Goal: Task Accomplishment & Management: Complete application form

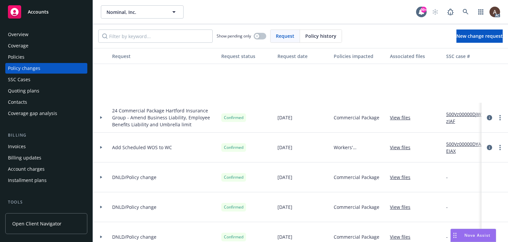
scroll to position [155, 0]
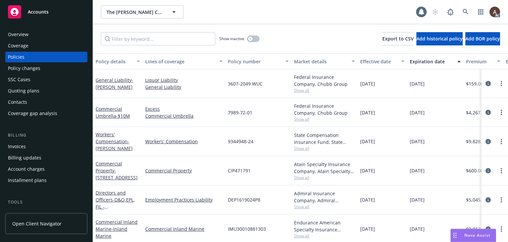
click at [34, 71] on div "Policy changes" at bounding box center [24, 68] width 32 height 11
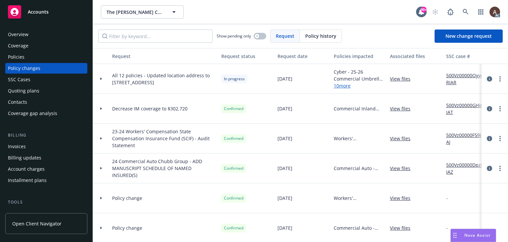
click at [101, 79] on icon at bounding box center [101, 78] width 2 height 3
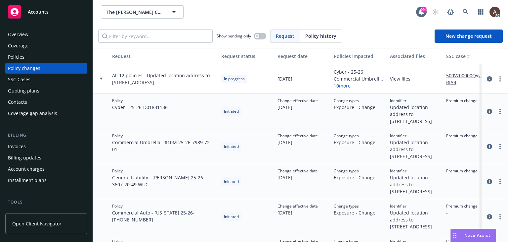
drag, startPoint x: 144, startPoint y: 72, endPoint x: 140, endPoint y: 85, distance: 13.8
click at [140, 85] on span "All 12 policies - Updated location address to 1360 19th Hole Drive Suite 207, W…" at bounding box center [164, 79] width 104 height 14
copy span "Updated location address to 1360 19th Hole Drive Suite 207, Windsor, CA 95492"
click at [497, 81] on link "more" at bounding box center [501, 79] width 8 height 8
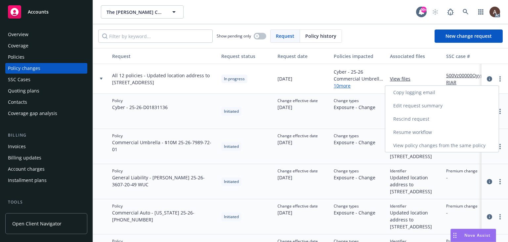
click at [425, 131] on link "Resume workflow" at bounding box center [443, 131] width 114 height 13
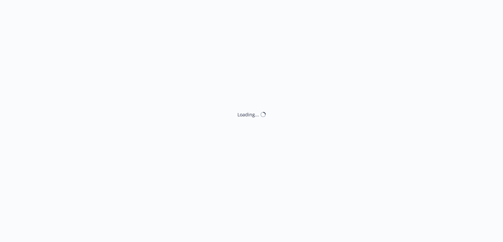
select select "ACCEPTED"
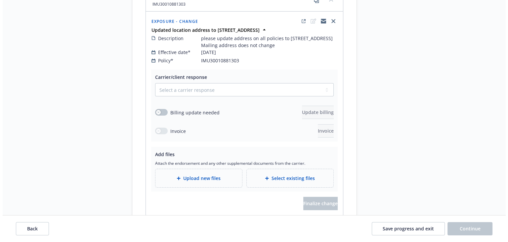
scroll to position [2152, 0]
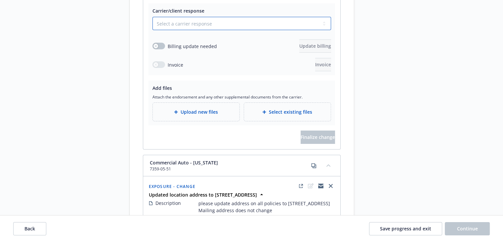
click at [175, 30] on select "Select a carrier response Accepted Accepted with revision No endorsement needed…" at bounding box center [242, 23] width 179 height 13
select select "ACCEPTED"
click at [153, 30] on select "Select a carrier response Accepted Accepted with revision No endorsement needed…" at bounding box center [242, 23] width 179 height 13
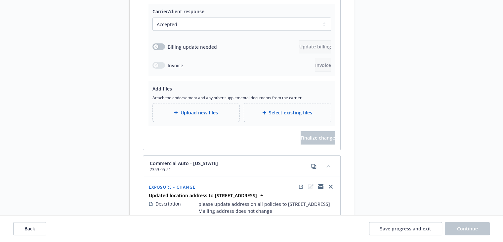
click at [177, 115] on icon at bounding box center [176, 113] width 4 height 4
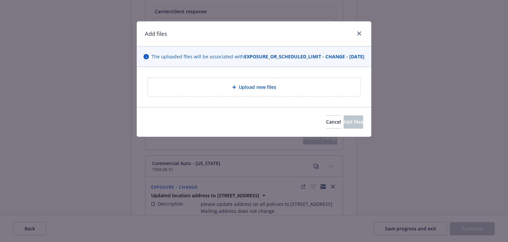
click at [268, 67] on div "The uploaded files will be associated with EXPOSURE_OR_SCHEDULED_LIMIT - CHANGE…" at bounding box center [254, 56] width 234 height 21
click at [265, 90] on span "Upload new files" at bounding box center [257, 86] width 37 height 7
click at [279, 96] on div "Upload new files" at bounding box center [254, 87] width 213 height 18
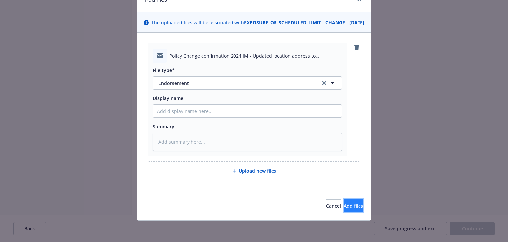
click at [344, 207] on span "Add files" at bounding box center [354, 205] width 20 height 6
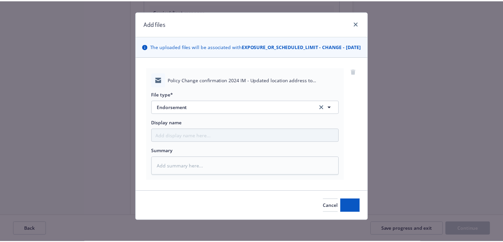
scroll to position [17, 0]
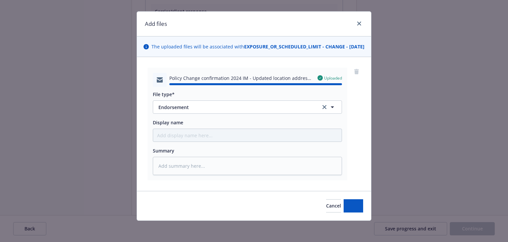
type textarea "x"
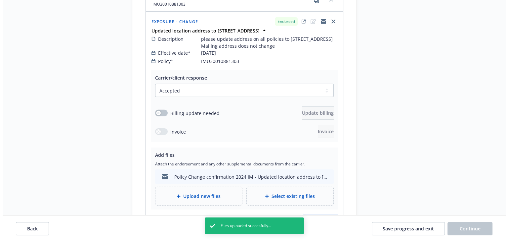
scroll to position [2218, 0]
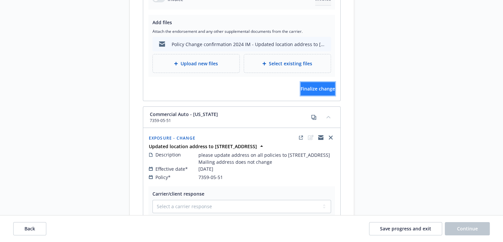
click at [309, 95] on button "Finalize change" at bounding box center [318, 88] width 34 height 13
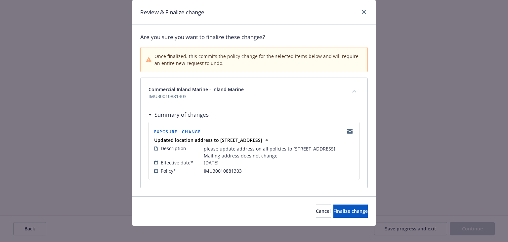
scroll to position [33, 0]
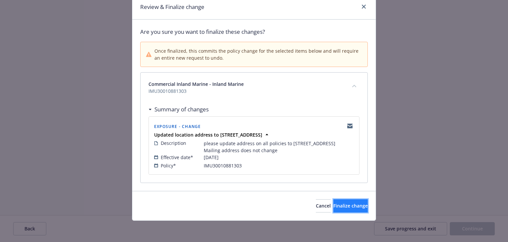
click at [340, 206] on span "Finalize change" at bounding box center [351, 205] width 34 height 6
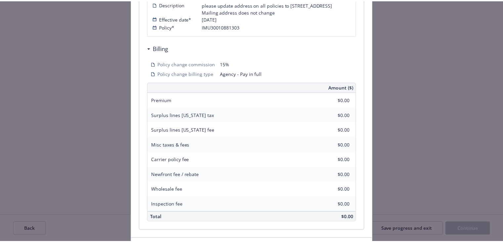
scroll to position [0, 0]
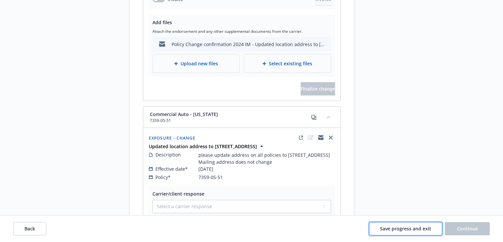
click at [418, 228] on span "Save progress and exit" at bounding box center [405, 228] width 51 height 6
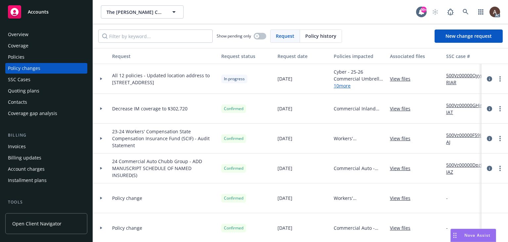
click at [102, 78] on icon at bounding box center [101, 78] width 3 height 2
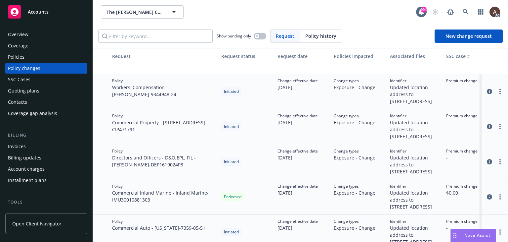
scroll to position [265, 0]
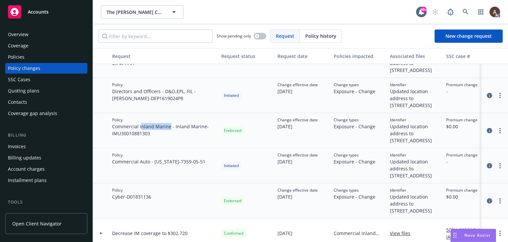
drag, startPoint x: 140, startPoint y: 148, endPoint x: 169, endPoint y: 149, distance: 28.5
click at [169, 137] on span "Commercial Inland Marine - Inland Marine - IMU30010881303" at bounding box center [164, 130] width 104 height 14
copy span "nland Marine"
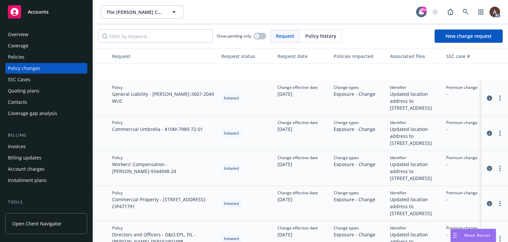
scroll to position [199, 0]
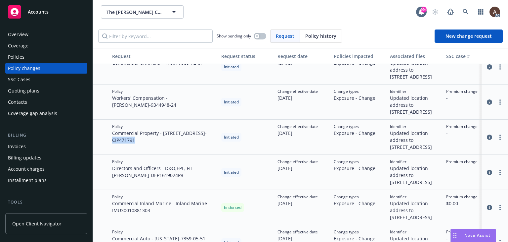
drag, startPoint x: 111, startPoint y: 162, endPoint x: 136, endPoint y: 162, distance: 25.2
click at [136, 155] on div "Policy Commercial Property - 416 Aviation Blvd - CIP471791" at bounding box center [164, 136] width 109 height 35
copy span "CIP471791"
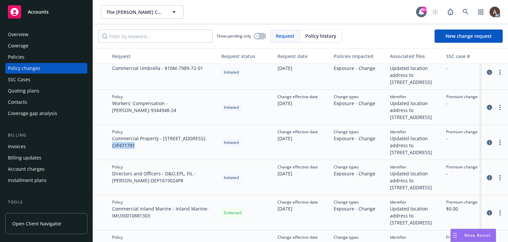
scroll to position [132, 0]
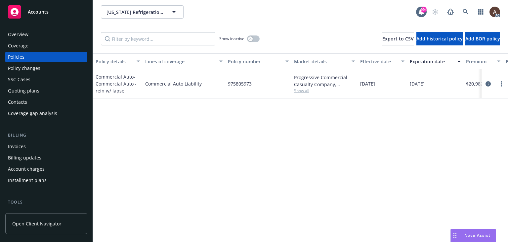
click at [28, 68] on div "Policy changes" at bounding box center [24, 68] width 32 height 11
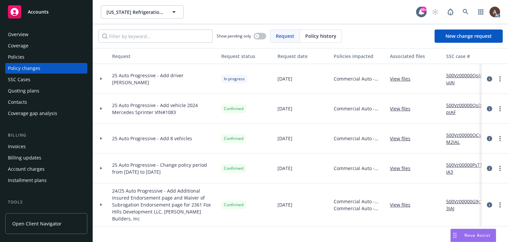
click at [100, 77] on icon at bounding box center [101, 78] width 3 height 2
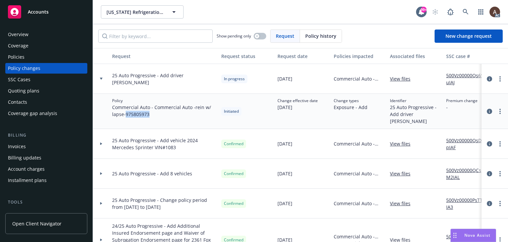
drag, startPoint x: 128, startPoint y: 114, endPoint x: 153, endPoint y: 115, distance: 24.8
click at [153, 115] on span "Commercial Auto - Commercial Auto -rein w/ lapse - 975805973" at bounding box center [164, 111] width 104 height 14
copy span "975805973"
click at [102, 144] on icon at bounding box center [101, 143] width 3 height 2
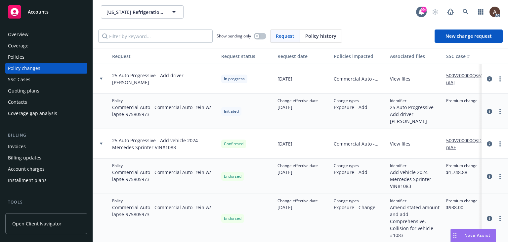
click at [102, 144] on icon at bounding box center [101, 143] width 3 height 2
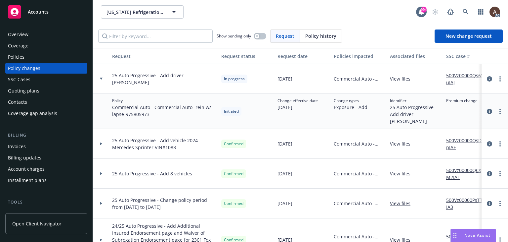
click at [468, 139] on link "500Vz00000QsDapIAF" at bounding box center [469, 144] width 44 height 14
click at [500, 78] on circle "more" at bounding box center [500, 78] width 1 height 1
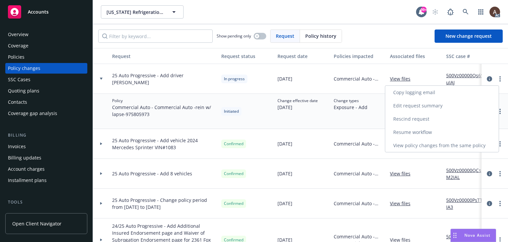
click at [409, 133] on link "Resume workflow" at bounding box center [443, 131] width 114 height 13
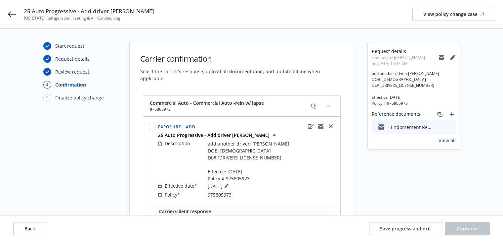
drag, startPoint x: 81, startPoint y: 11, endPoint x: 159, endPoint y: 14, distance: 78.2
click at [159, 14] on div "25 Auto Progressive - Add driver Eric Allen Siefert California Refrigeration He…" at bounding box center [260, 14] width 472 height 14
copy span "Add driver Eric Allen Siefert"
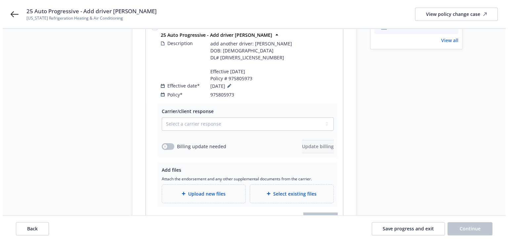
scroll to position [138, 0]
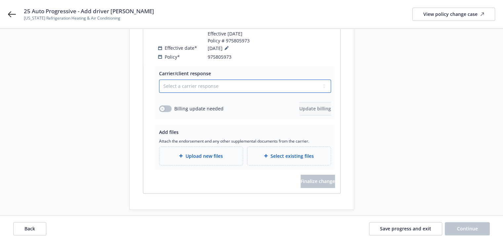
drag, startPoint x: 174, startPoint y: 77, endPoint x: 172, endPoint y: 81, distance: 4.5
click at [174, 79] on select "Select a carrier response Accepted Accepted with revision No endorsement needed…" at bounding box center [245, 85] width 172 height 13
select select "ACCEPTED"
click at [159, 79] on select "Select a carrier response Accepted Accepted with revision No endorsement needed…" at bounding box center [245, 85] width 172 height 13
click at [163, 107] on icon "button" at bounding box center [162, 108] width 3 height 3
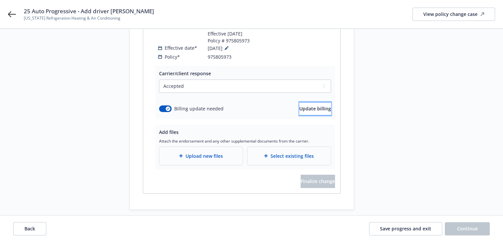
click at [301, 105] on span "Update billing" at bounding box center [316, 108] width 32 height 6
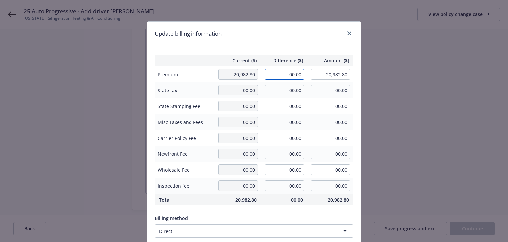
click at [281, 73] on input "00.00" at bounding box center [285, 74] width 40 height 11
type input "7,815.00"
type input "28,797.80"
type input "1172.25"
click at [261, 36] on div "Update billing information" at bounding box center [254, 34] width 214 height 25
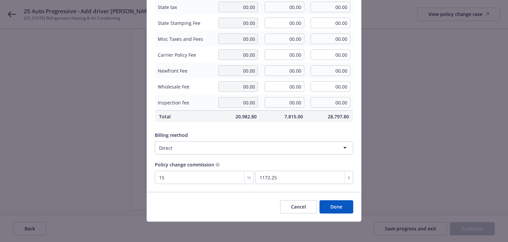
scroll to position [84, 0]
click at [335, 207] on button "Done" at bounding box center [337, 205] width 34 height 13
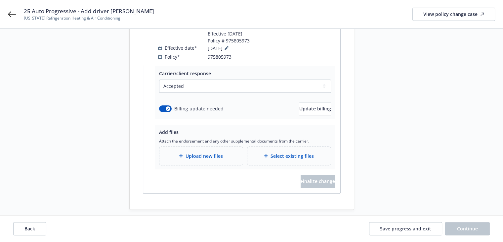
click at [215, 152] on span "Upload new files" at bounding box center [204, 155] width 37 height 7
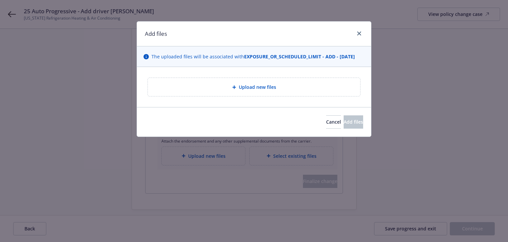
click at [200, 90] on div "Upload new files" at bounding box center [254, 87] width 202 height 8
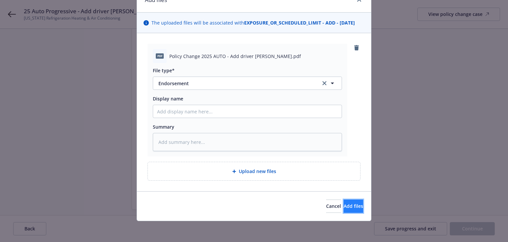
click at [344, 206] on span "Add files" at bounding box center [354, 206] width 20 height 6
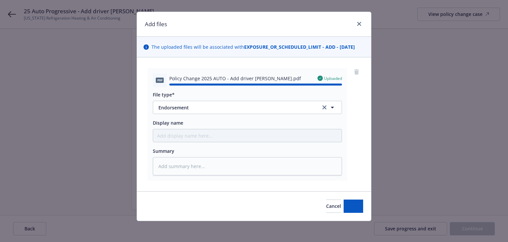
type textarea "x"
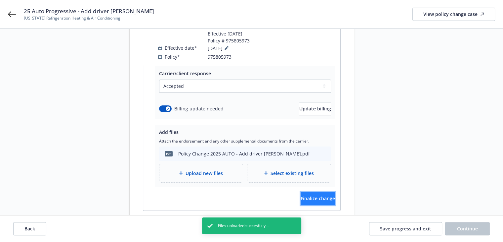
click at [324, 195] on span "Finalize change" at bounding box center [318, 198] width 34 height 6
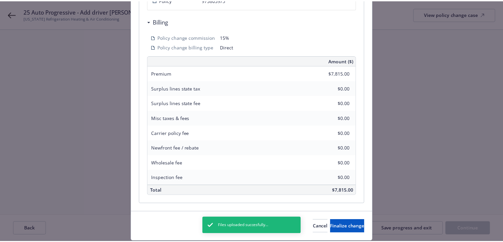
scroll to position [240, 0]
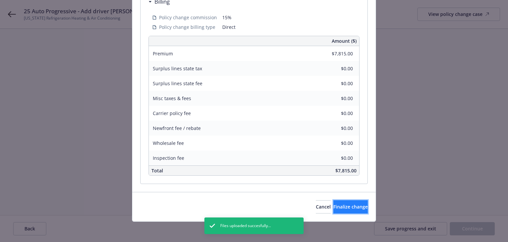
click at [334, 204] on span "Finalize change" at bounding box center [351, 206] width 34 height 6
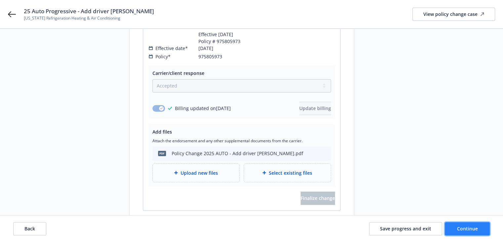
click at [462, 227] on span "Continue" at bounding box center [467, 228] width 21 height 6
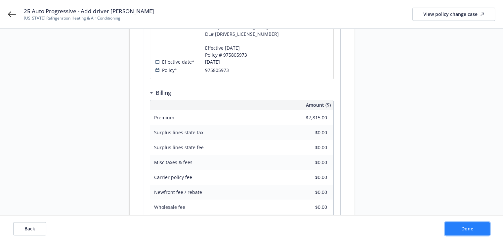
click at [463, 227] on span "Done" at bounding box center [468, 228] width 12 height 6
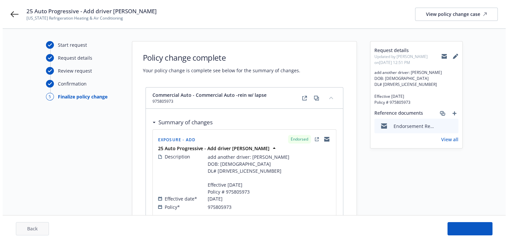
scroll to position [0, 0]
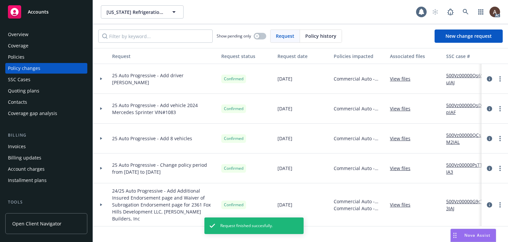
click at [100, 79] on icon at bounding box center [101, 78] width 3 height 2
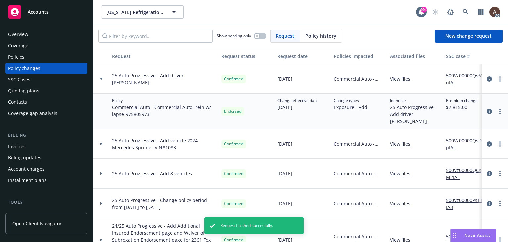
click at [457, 77] on link "500Vz00000Qs6SuIAJ" at bounding box center [469, 79] width 44 height 14
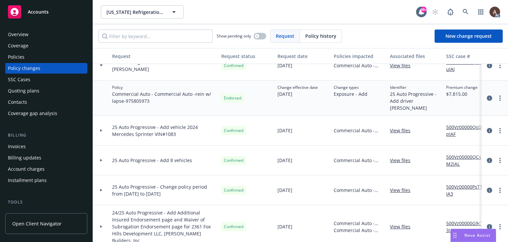
scroll to position [17, 0]
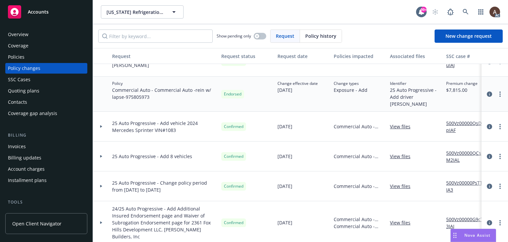
drag, startPoint x: 43, startPoint y: 56, endPoint x: 92, endPoint y: 73, distance: 52.3
click at [43, 56] on div "Policies" at bounding box center [46, 57] width 77 height 11
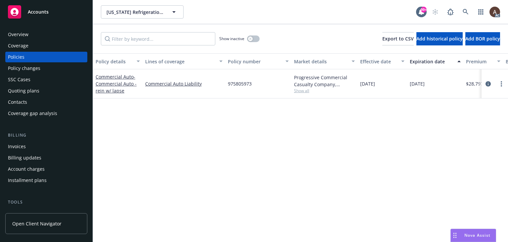
click at [49, 69] on div "Policy changes" at bounding box center [46, 68] width 77 height 11
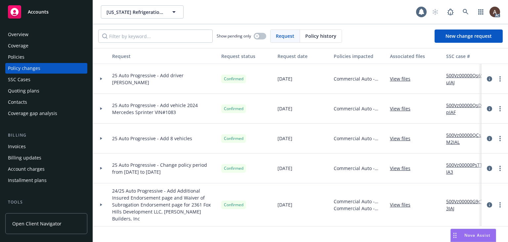
click at [48, 58] on div "Policies" at bounding box center [46, 57] width 77 height 11
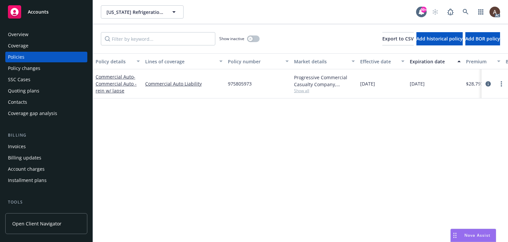
click at [38, 70] on div "Policy changes" at bounding box center [24, 68] width 32 height 11
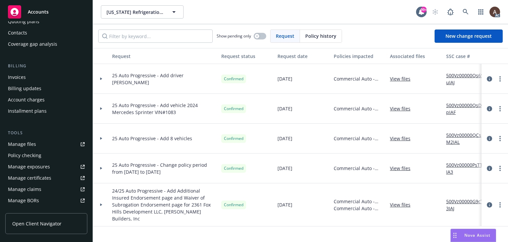
scroll to position [99, 0]
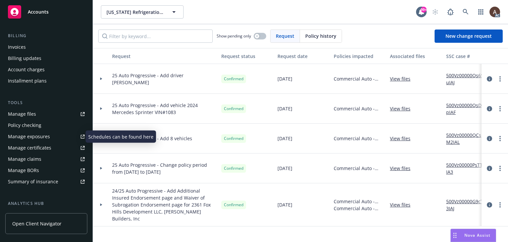
click at [37, 137] on div "Manage exposures" at bounding box center [29, 136] width 42 height 11
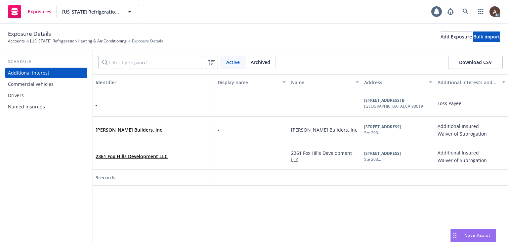
click at [44, 93] on div "Drivers" at bounding box center [46, 95] width 77 height 11
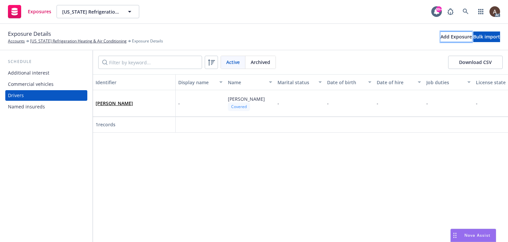
click at [441, 39] on button "Add Exposure" at bounding box center [456, 36] width 31 height 11
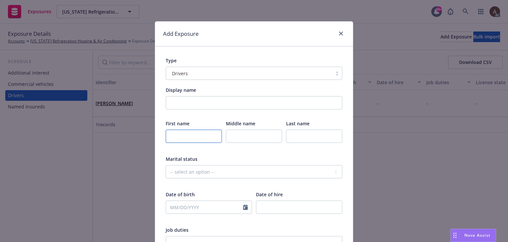
click at [190, 133] on input "text" at bounding box center [194, 135] width 56 height 13
paste input "Eric"
type input "Eric"
click at [262, 135] on input "text" at bounding box center [254, 135] width 56 height 13
paste input "Allen"
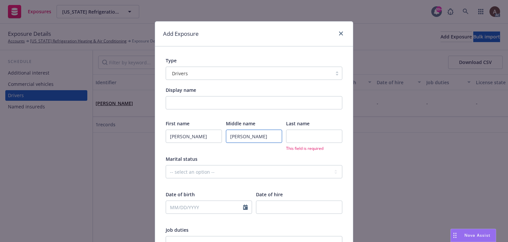
type input "Allen"
click at [311, 135] on input "text" at bounding box center [314, 135] width 56 height 13
paste input "Siefert"
type input "Siefert"
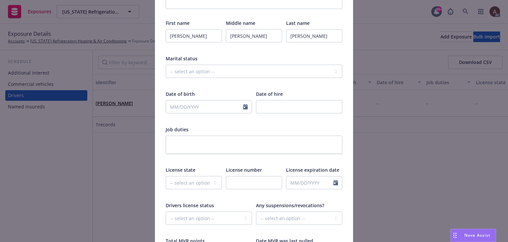
scroll to position [132, 0]
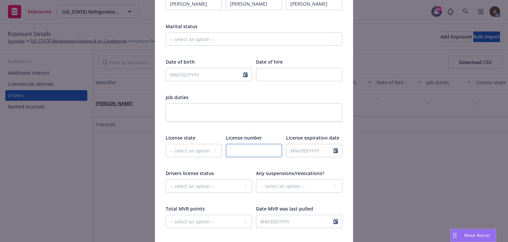
click at [248, 150] on input "text" at bounding box center [254, 150] width 56 height 13
paste input "F1709288"
type input "F1709288"
click at [202, 151] on select "-- select an option -- Alaska Alabama Arkansas American Samoa Arizona Californi…" at bounding box center [194, 150] width 56 height 13
select select "CA"
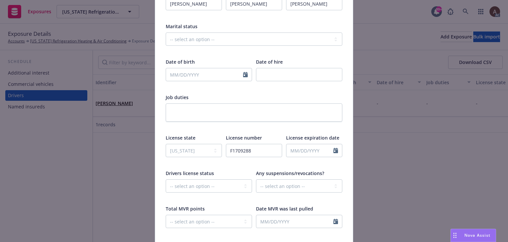
click at [212, 163] on div at bounding box center [194, 163] width 56 height 6
click at [204, 74] on input "text" at bounding box center [204, 74] width 77 height 13
select select "9"
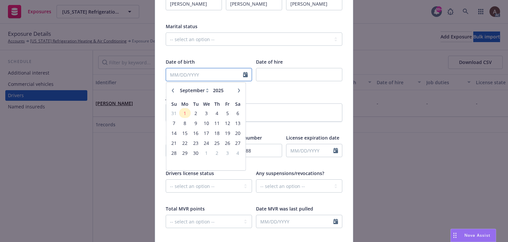
paste input "0/23/82"
click at [179, 75] on input "0/23/82" at bounding box center [204, 74] width 77 height 13
click at [167, 74] on input "0/23/1982" at bounding box center [204, 74] width 77 height 13
type input "10/23/1982"
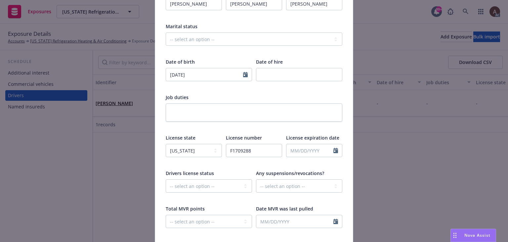
click at [279, 94] on div "Job duties" at bounding box center [254, 97] width 177 height 7
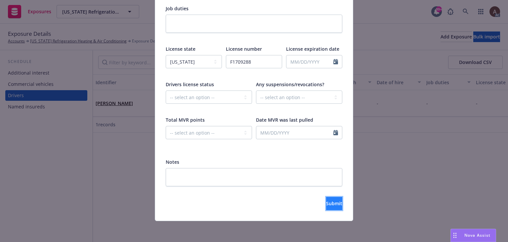
click at [326, 208] on button "Submit" at bounding box center [334, 203] width 16 height 13
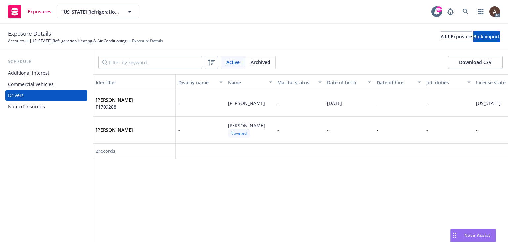
click at [153, 105] on div "Eric Allen Siefert F1709288" at bounding box center [134, 103] width 77 height 18
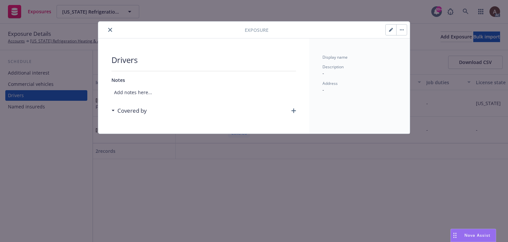
click at [295, 109] on icon "button" at bounding box center [294, 110] width 5 height 5
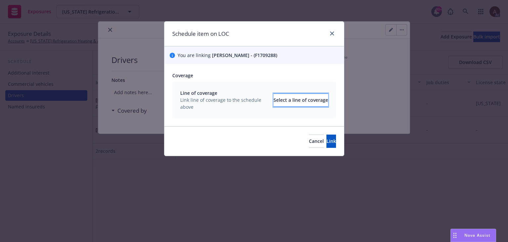
click at [275, 101] on div "Select a line of coverage" at bounding box center [301, 100] width 55 height 13
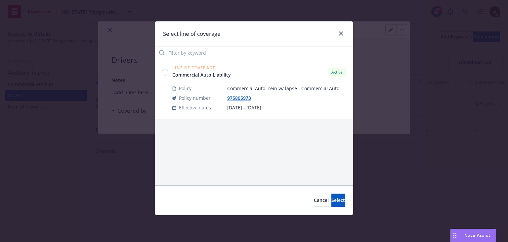
click at [166, 72] on circle at bounding box center [165, 72] width 6 height 6
click at [332, 195] on button "Select" at bounding box center [339, 199] width 14 height 13
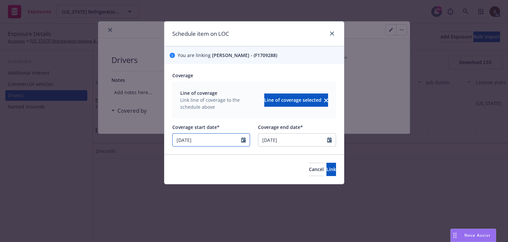
click at [244, 139] on icon "Calendar" at bounding box center [243, 139] width 5 height 5
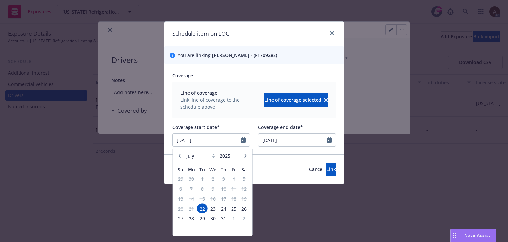
click at [243, 159] on div "January February March April May June July August September October November De…" at bounding box center [212, 156] width 74 height 10
click at [244, 156] on icon "button" at bounding box center [246, 156] width 4 height 4
select select "8"
click at [234, 198] on span "15" at bounding box center [233, 198] width 9 height 8
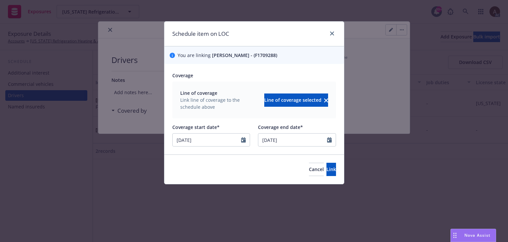
type input "08/15/2025"
click at [327, 169] on span "Link" at bounding box center [332, 169] width 10 height 6
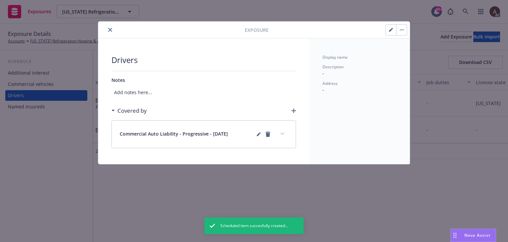
click at [285, 132] on button "expand content" at bounding box center [282, 133] width 11 height 11
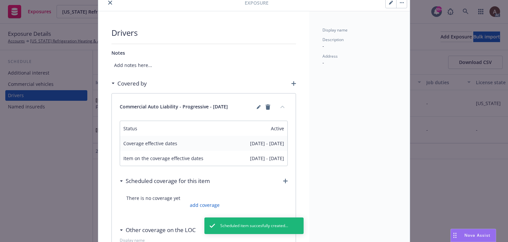
scroll to position [66, 0]
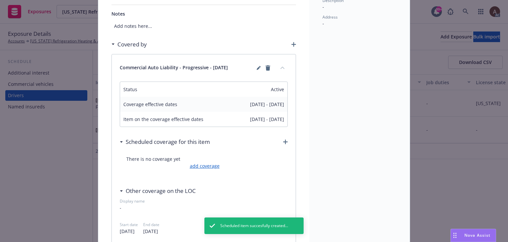
click at [197, 167] on link "add coverage" at bounding box center [203, 165] width 31 height 7
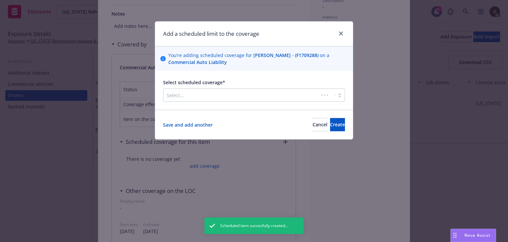
click at [197, 96] on div at bounding box center [241, 95] width 149 height 8
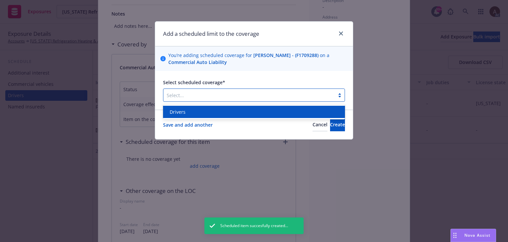
click at [192, 110] on div "Drivers" at bounding box center [254, 111] width 174 height 7
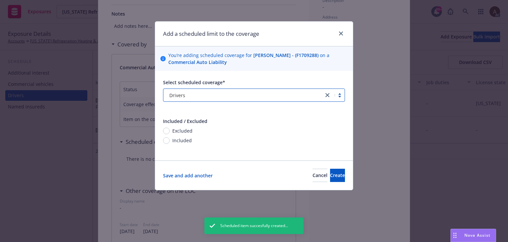
click at [185, 140] on span "Included" at bounding box center [182, 140] width 20 height 7
click at [170, 140] on input "Included" at bounding box center [166, 140] width 7 height 7
radio input "true"
click at [332, 178] on button "Create" at bounding box center [337, 174] width 15 height 13
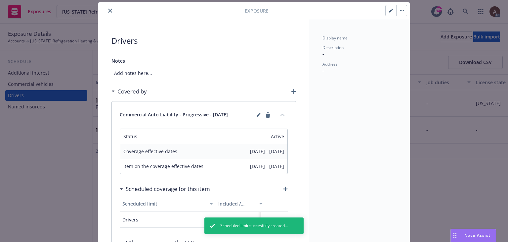
scroll to position [0, 0]
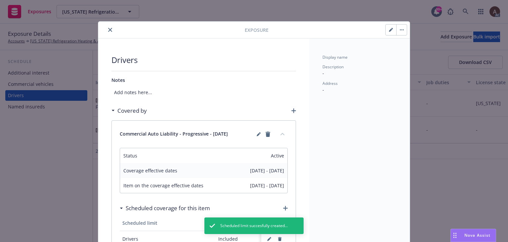
click at [107, 32] on button "close" at bounding box center [110, 30] width 8 height 8
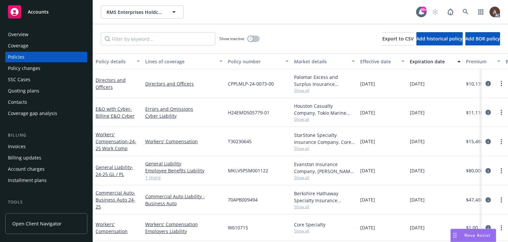
click at [39, 67] on div "Policy changes" at bounding box center [24, 68] width 32 height 11
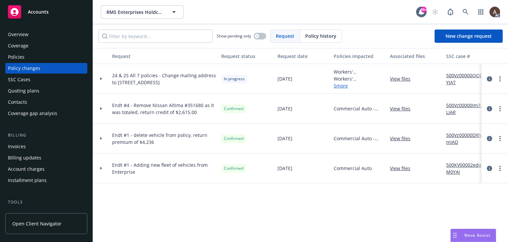
click at [101, 77] on icon at bounding box center [101, 78] width 3 height 2
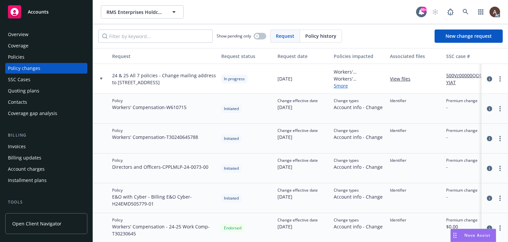
click at [37, 57] on div "Policies" at bounding box center [46, 57] width 77 height 11
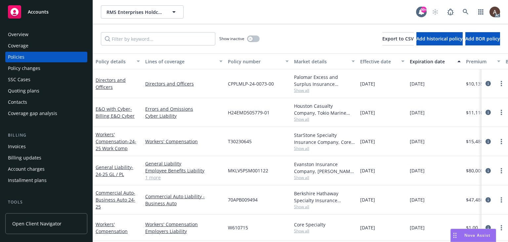
click at [52, 64] on div "Policy changes" at bounding box center [46, 68] width 77 height 11
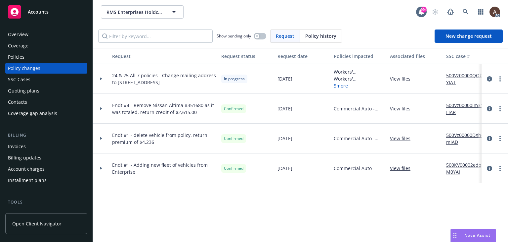
click at [100, 77] on div at bounding box center [101, 79] width 17 height 30
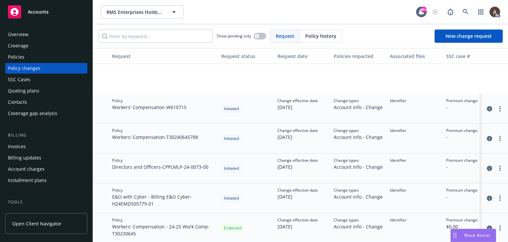
scroll to position [66, 0]
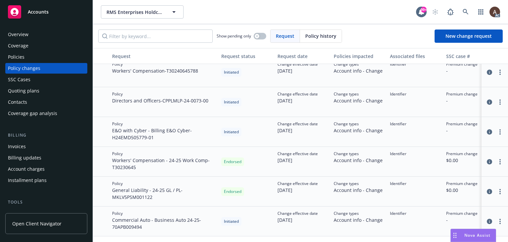
click at [130, 168] on span "Workers' Compensation - 24-25 Work Comp - T30230645" at bounding box center [164, 164] width 104 height 14
drag, startPoint x: 116, startPoint y: 168, endPoint x: 144, endPoint y: 168, distance: 28.8
click at [144, 168] on span "Workers' Compensation - 24-25 Work Comp - T30230645" at bounding box center [164, 164] width 104 height 14
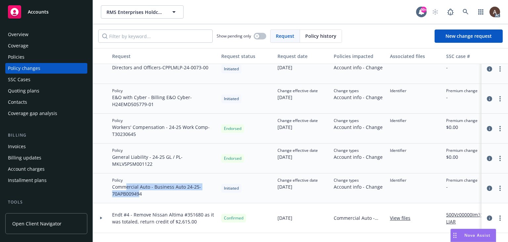
drag, startPoint x: 126, startPoint y: 188, endPoint x: 139, endPoint y: 192, distance: 13.6
click at [139, 192] on span "Commercial Auto - Business Auto 24-25 - 70APB009494" at bounding box center [164, 190] width 104 height 14
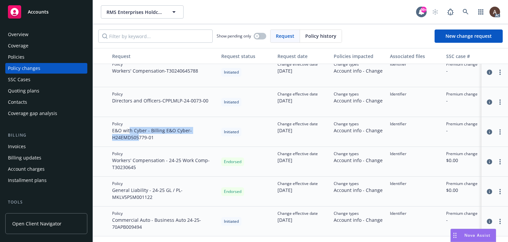
drag, startPoint x: 129, startPoint y: 133, endPoint x: 139, endPoint y: 138, distance: 11.7
click at [139, 138] on span "E&O with Cyber - Billing E&O Cyber - H24EMD505779-01" at bounding box center [164, 134] width 104 height 14
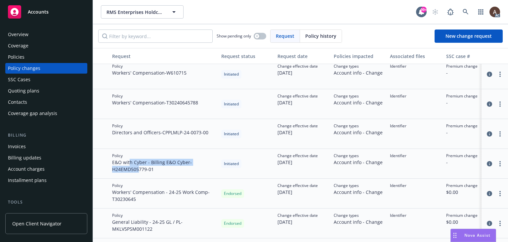
scroll to position [33, 0]
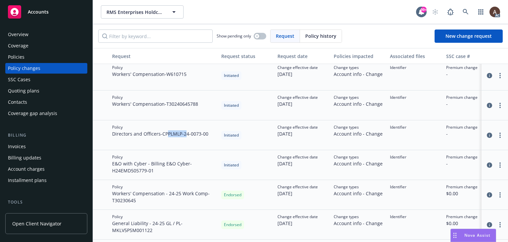
drag, startPoint x: 168, startPoint y: 132, endPoint x: 187, endPoint y: 139, distance: 19.6
click at [187, 139] on div "Policy Directors and Officers - CPPLMLP-24-0073-00" at bounding box center [164, 135] width 109 height 30
drag, startPoint x: 166, startPoint y: 105, endPoint x: 205, endPoint y: 108, distance: 38.5
click at [205, 108] on div "Policy Workers' Compensation - T30240645788" at bounding box center [164, 105] width 109 height 30
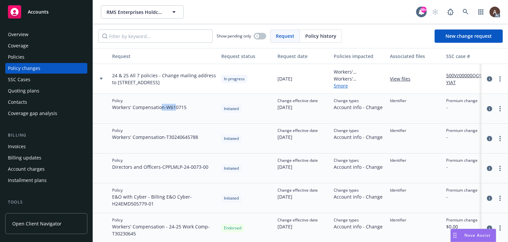
drag, startPoint x: 162, startPoint y: 111, endPoint x: 182, endPoint y: 112, distance: 20.2
click at [182, 111] on div "Policy Workers' Compensation - W610715" at bounding box center [164, 109] width 109 height 30
drag, startPoint x: 163, startPoint y: 142, endPoint x: 179, endPoint y: 144, distance: 16.7
click at [179, 144] on div "Policy Workers' Compensation - T30240645788" at bounding box center [164, 138] width 109 height 30
copy span "- T302"
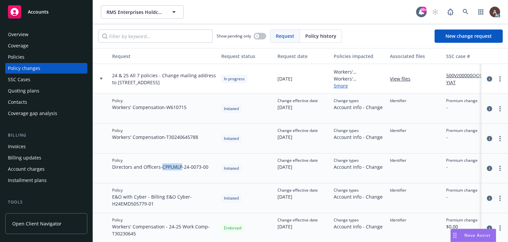
drag, startPoint x: 160, startPoint y: 168, endPoint x: 182, endPoint y: 173, distance: 22.2
click at [183, 169] on span "Directors and Officers - CPPLMLP-24-0073-00" at bounding box center [160, 166] width 96 height 7
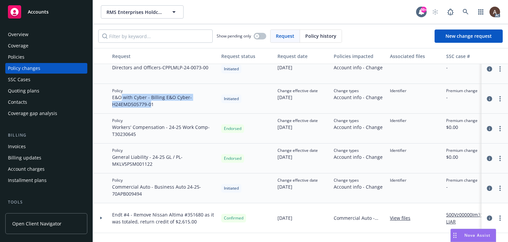
drag, startPoint x: 126, startPoint y: 98, endPoint x: 150, endPoint y: 108, distance: 25.7
click at [150, 108] on div "Policy E&O with Cyber - Billing E&O Cyber - H24EMD505779-01" at bounding box center [164, 99] width 109 height 30
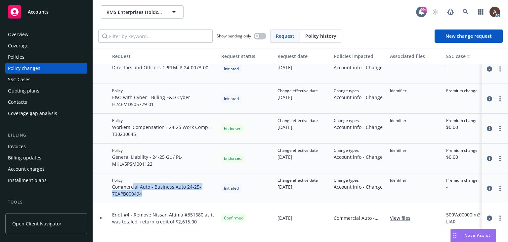
drag, startPoint x: 132, startPoint y: 186, endPoint x: 150, endPoint y: 198, distance: 21.4
click at [150, 198] on div "Policy Commercial Auto - Business Auto 24-25 - 70APB009494" at bounding box center [164, 188] width 109 height 30
drag, startPoint x: 166, startPoint y: 69, endPoint x: 184, endPoint y: 71, distance: 18.6
click at [184, 71] on div "Policy Directors and Officers - CPPLMLP-24-0073-00" at bounding box center [164, 69] width 109 height 30
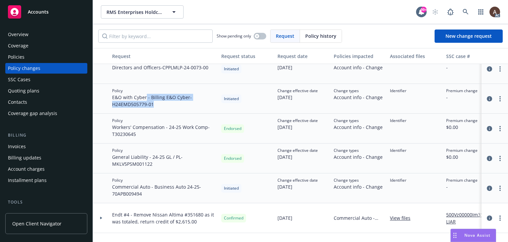
drag, startPoint x: 146, startPoint y: 97, endPoint x: 154, endPoint y: 104, distance: 10.3
click at [154, 104] on span "E&O with Cyber - Billing E&O Cyber - H24EMD505779-01" at bounding box center [164, 101] width 104 height 14
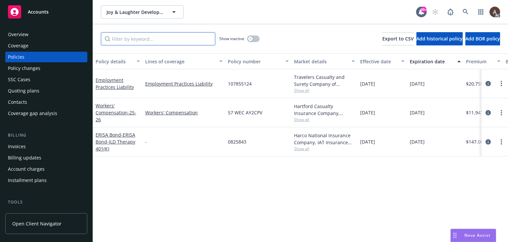
click at [151, 37] on input "Filter by keyword..." at bounding box center [158, 38] width 115 height 13
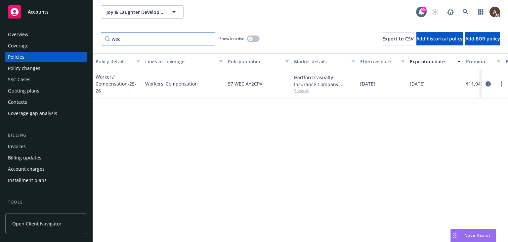
type input "wec"
click at [251, 38] on icon "button" at bounding box center [250, 38] width 2 height 2
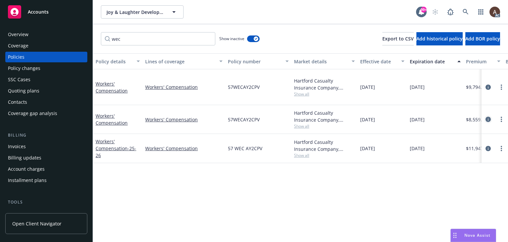
click at [489, 117] on icon "circleInformation" at bounding box center [488, 119] width 5 height 5
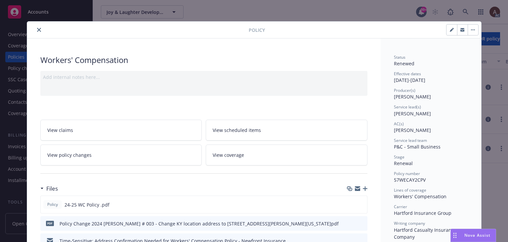
click at [82, 151] on span "View policy changes" at bounding box center [69, 154] width 44 height 7
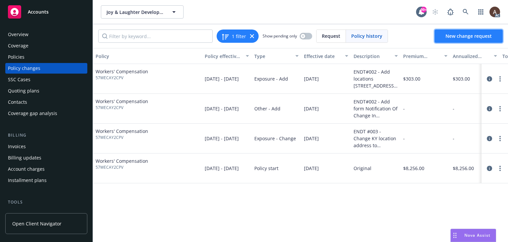
click at [459, 36] on span "New change request" at bounding box center [469, 36] width 46 height 6
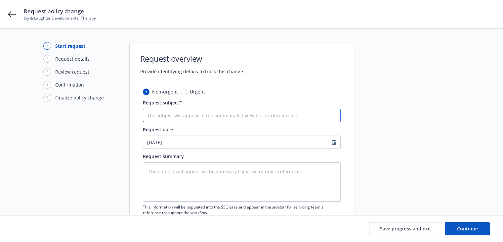
click at [158, 115] on input "Request subject*" at bounding box center [242, 115] width 198 height 13
paste input "24-25 Workers Compensation Hartford Insurance Group - Audit Statement"
type input "24-25 Workers Compensation Hartford Insurance Group - Audit Statement"
type textarea "x"
type input "24-25 Workers Compensation Hartford Insurance Group - Audit Statement"
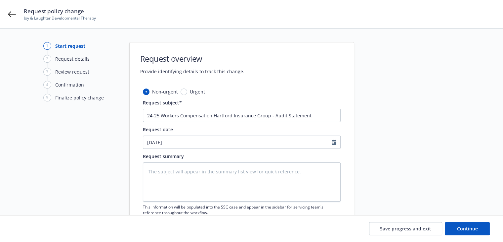
click at [84, 161] on div "1 Start request 2 Request details 3 Review request 4 Confirmation 5 Finalize po…" at bounding box center [79, 145] width 73 height 206
click at [206, 182] on textarea at bounding box center [242, 181] width 198 height 39
paste textarea "[DATE]-[DATE] Final Audit Results Original Estimated Premium - $ Audited Actual…"
type textarea "[DATE]-[DATE] Final Audit Results Original Estimated Premium - $ Audited Actual…"
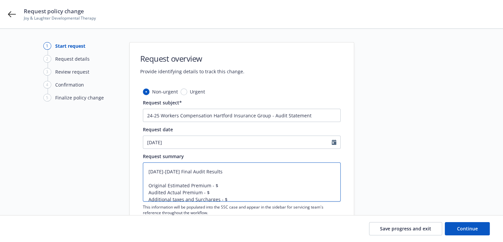
type textarea "x"
type textarea "[DATE]-[DATE] Final Audit Results Original Estimated Premium - $ Audited Actual…"
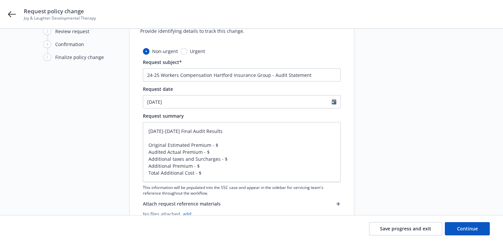
scroll to position [67, 0]
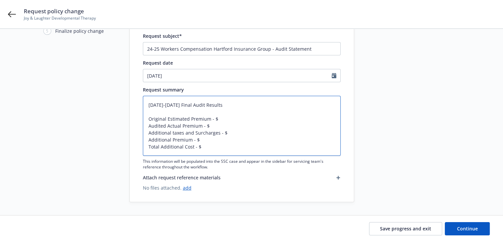
click at [218, 118] on textarea "[DATE]-[DATE] Final Audit Results Original Estimated Premium - $ Audited Actual…" at bounding box center [242, 126] width 198 height 60
type textarea "x"
type textarea "[DATE]-[DATE] Final Audit Results Original Estimated Premium - $1 Audited Actua…"
type textarea "x"
type textarea "[DATE]-[DATE] Final Audit Results Original Estimated Premium - $10 Audited Actu…"
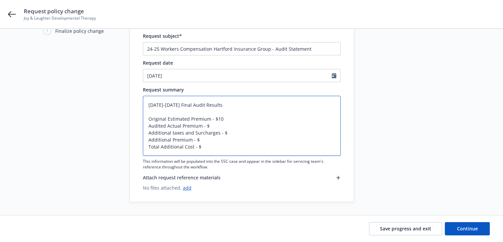
type textarea "x"
type textarea "[DATE]-[DATE] Final Audit Results Original Estimated Premium - $10, Audited Act…"
type textarea "x"
type textarea "[DATE]-[DATE] Final Audit Results Original Estimated Premium - $10,4 Audited Ac…"
type textarea "x"
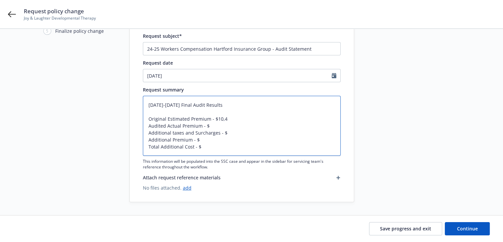
type textarea "[DATE]-[DATE] Final Audit Results Original Estimated Premium - $10,45 Audited A…"
type textarea "x"
type textarea "[DATE]-[DATE] Final Audit Results Original Estimated Premium - $10,458 Audited …"
click at [216, 127] on textarea "[DATE]-[DATE] Final Audit Results Original Estimated Premium - $10,458 Audited …" at bounding box center [242, 126] width 198 height 60
type textarea "x"
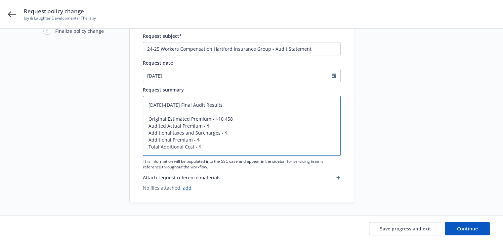
type textarea "[DATE]-[DATE] Final Audit Results Original Estimated Premium - $10,458 Audited …"
type textarea "x"
type textarea "[DATE]-[DATE] Final Audit Results Original Estimated Premium - $10,458 Audited …"
type textarea "x"
type textarea "[DATE]-[DATE] Final Audit Results Original Estimated Premium - $10,458 Audited …"
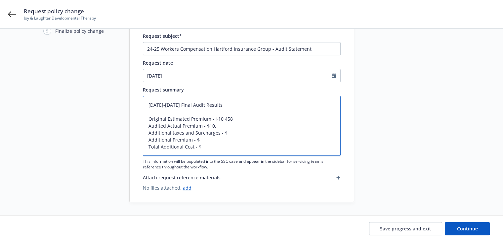
type textarea "x"
type textarea "[DATE]-[DATE] Final Audit Results Original Estimated Premium - $10,458 Audited …"
type textarea "x"
type textarea "[DATE]-[DATE] Final Audit Results Original Estimated Premium - $10,458 Audited …"
type textarea "x"
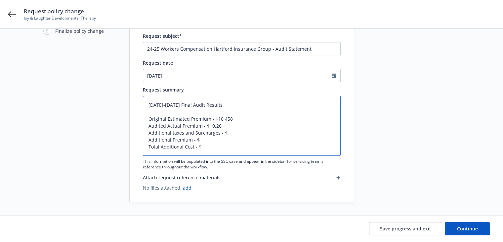
type textarea "[DATE]-[DATE] Final Audit Results Original Estimated Premium - $10,458 Audited …"
click at [213, 149] on textarea "[DATE]-[DATE] Final Audit Results Original Estimated Premium - $10,458 Audited …" at bounding box center [242, 126] width 198 height 60
type textarea "x"
type textarea "[DATE]-[DATE] Final Audit Results Original Estimated Premium - $10,458 Audited …"
type textarea "x"
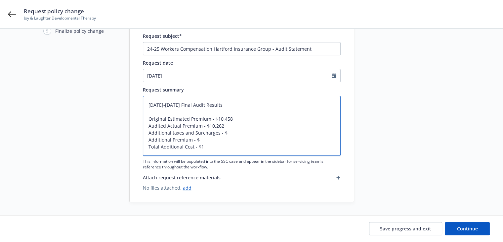
type textarea "[DATE]-[DATE] Final Audit Results Original Estimated Premium - $10,458 Audited …"
type textarea "x"
type textarea "[DATE]-[DATE] Final Audit Results Original Estimated Premium - $10,458 Audited …"
drag, startPoint x: 171, startPoint y: 131, endPoint x: 217, endPoint y: 131, distance: 46.3
click at [217, 131] on textarea "[DATE]-[DATE] Final Audit Results Original Estimated Premium - $10,458 Audited …" at bounding box center [242, 126] width 198 height 60
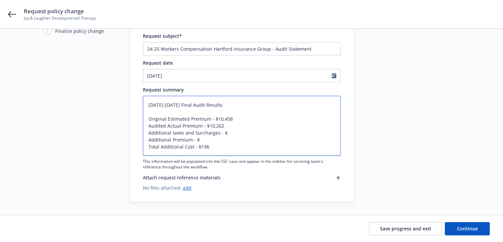
click at [209, 118] on textarea "[DATE]-[DATE] Final Audit Results Original Estimated Premium - $10,458 Audited …" at bounding box center [242, 126] width 198 height 60
type textarea "x"
type textarea "[DATE]-[DATE] Final Audit Results Original Estimated Premium - $10,458 Audited …"
type textarea "x"
type textarea "[DATE]-[DATE] Final Audit Results Original Estimated Premium i - $10,458 Audite…"
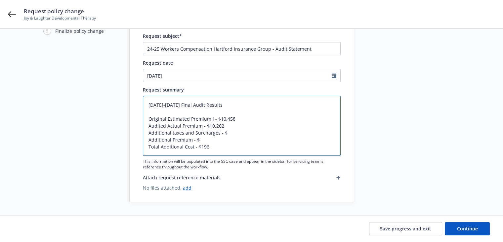
type textarea "x"
type textarea "[DATE]-[DATE] Final Audit Results Original Estimated Premium in - $10,458 Audit…"
type textarea "x"
type textarea "[DATE]-[DATE] Final Audit Results Original Estimated Premium inc - $10,458 Audi…"
type textarea "x"
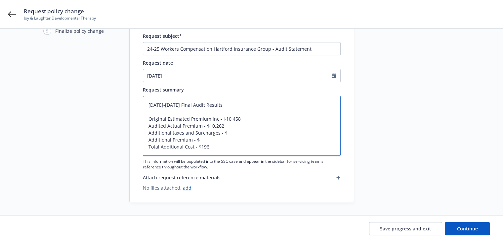
type textarea "[DATE]-[DATE] Final Audit Results Original Estimated Premium incl - $10,458 Aud…"
type textarea "x"
type textarea "[DATE]-[DATE] Final Audit Results Original Estimated Premium inclu - $10,458 Au…"
type textarea "x"
type textarea "[DATE]-[DATE] Final Audit Results Original Estimated Premium includ - $10,458 A…"
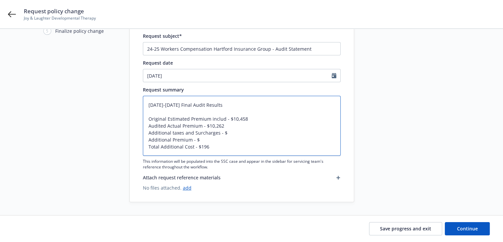
type textarea "x"
type textarea "[DATE]-[DATE] Final Audit Results Original Estimated Premium includi - $10,458 …"
type textarea "x"
type textarea "[DATE]-[DATE] Final Audit Results Original Estimated Premium includin - $10,458…"
type textarea "x"
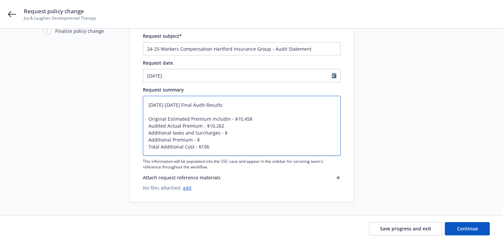
type textarea "[DATE]-[DATE] Final Audit Results Original Estimated Premium including - $10,45…"
type textarea "x"
paste textarea "taxes and Surcharges"
type textarea "[DATE]-[DATE] Final Audit Results Original Estimated Premium including taxes an…"
drag, startPoint x: 211, startPoint y: 119, endPoint x: 277, endPoint y: 119, distance: 66.2
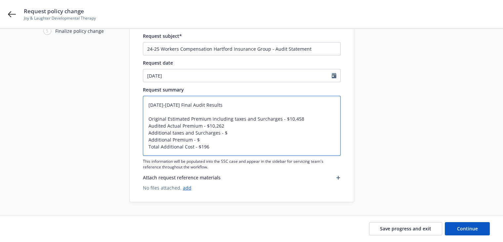
click at [277, 119] on textarea "[DATE]-[DATE] Final Audit Results Original Estimated Premium including taxes an…" at bounding box center [242, 126] width 198 height 60
click at [214, 139] on textarea "[DATE]-[DATE] Final Audit Results Original Estimated Premium including taxes an…" at bounding box center [242, 126] width 198 height 60
click at [202, 125] on textarea "[DATE]-[DATE] Final Audit Results Original Estimated Premium including taxes an…" at bounding box center [242, 126] width 198 height 60
paste textarea "including taxes and Surcharges"
type textarea "x"
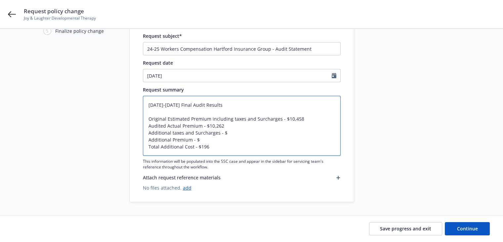
type textarea "[DATE]-[DATE] Final Audit Results Original Estimated Premium including taxes an…"
click at [219, 134] on textarea "[DATE]-[DATE] Final Audit Results Original Estimated Premium including taxes an…" at bounding box center [242, 126] width 198 height 60
drag, startPoint x: 148, startPoint y: 131, endPoint x: 203, endPoint y: 138, distance: 55.7
click at [203, 138] on textarea "[DATE]-[DATE] Final Audit Results Original Estimated Premium including taxes an…" at bounding box center [242, 126] width 198 height 60
type textarea "x"
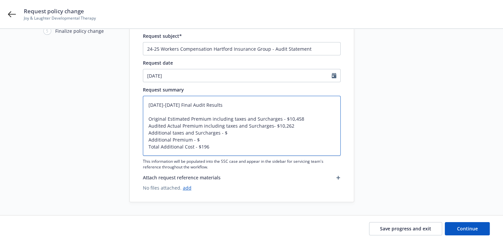
type textarea "[DATE]-[DATE] Final Audit Results Original Estimated Premium including taxes an…"
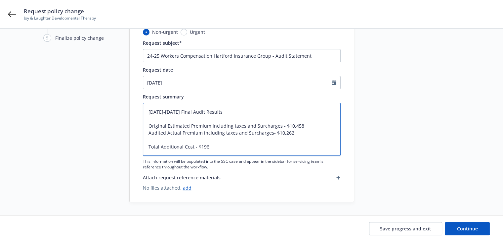
type textarea "x"
type textarea "[DATE]-[DATE] Final Audit Results Original Estimated Premium including taxes an…"
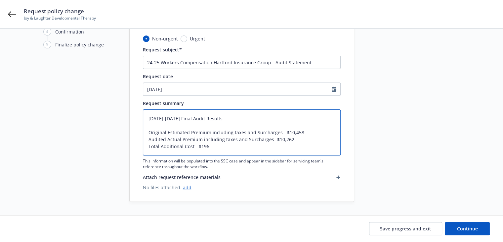
scroll to position [53, 0]
drag, startPoint x: 161, startPoint y: 145, endPoint x: 192, endPoint y: 146, distance: 31.5
click at [192, 146] on textarea "[DATE]-[DATE] Final Audit Results Original Estimated Premium including taxes an…" at bounding box center [242, 133] width 198 height 46
type textarea "x"
type textarea "[DATE]-[DATE] Final Audit Results Original Estimated Premium including taxes an…"
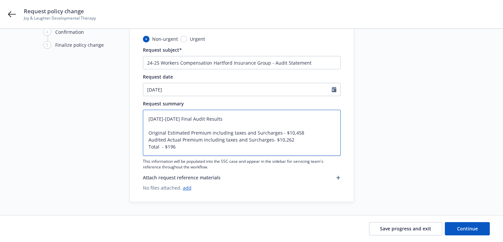
type textarea "x"
type textarea "[DATE]-[DATE] Final Audit Results Original Estimated Premium including taxes an…"
type textarea "x"
type textarea "[DATE]-[DATE] Final Audit Results Original Estimated Premium including taxes an…"
type textarea "x"
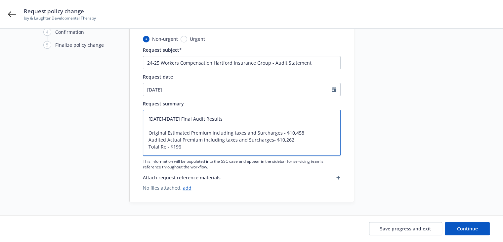
type textarea "[DATE]-[DATE] Final Audit Results Original Estimated Premium including taxes an…"
type textarea "x"
type textarea "[DATE]-[DATE] Final Audit Results Original Estimated Premium including taxes an…"
type textarea "x"
type textarea "[DATE]-[DATE] Final Audit Results Original Estimated Premium including taxes an…"
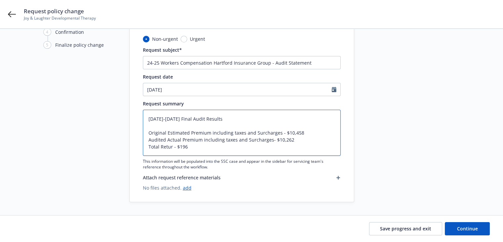
type textarea "x"
type textarea "[DATE]-[DATE] Final Audit Results Original Estimated Premium including taxes an…"
type textarea "x"
type textarea "[DATE]-[DATE] Final Audit Results Original Estimated Premium including taxes an…"
type textarea "x"
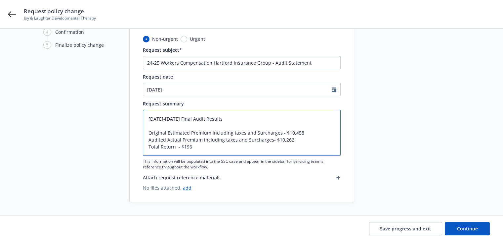
type textarea "[DATE]-[DATE] Final Audit Results Original Estimated Premium including taxes an…"
type textarea "x"
type textarea "[DATE]-[DATE] Final Audit Results Original Estimated Premium including taxes an…"
type textarea "x"
type textarea "[DATE]-[DATE] Final Audit Results Original Estimated Premium including taxes an…"
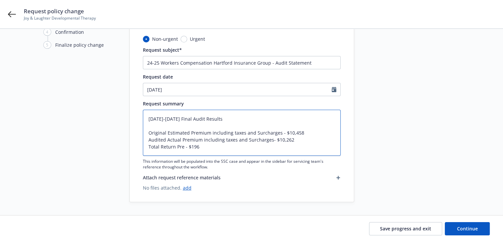
type textarea "x"
type textarea "[DATE]-[DATE] Final Audit Results Original Estimated Premium including taxes an…"
type textarea "x"
type textarea "[DATE]-[DATE] Final Audit Results Original Estimated Premium including taxes an…"
type textarea "x"
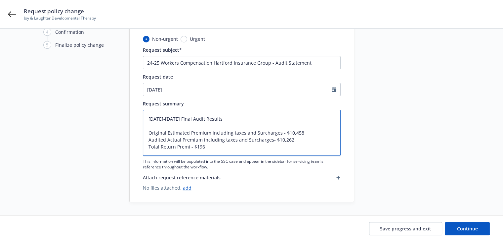
type textarea "[DATE]-[DATE] Final Audit Results Original Estimated Premium including taxes an…"
type textarea "x"
click at [263, 139] on textarea "[DATE]-[DATE] Final Audit Results Original Estimated Premium including taxes an…" at bounding box center [242, 133] width 198 height 46
type textarea "[DATE]-[DATE] Final Audit Results Original Estimated Premium including taxes an…"
click at [462, 225] on span "Continue" at bounding box center [467, 228] width 21 height 6
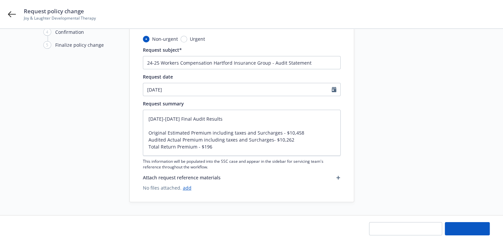
type textarea "x"
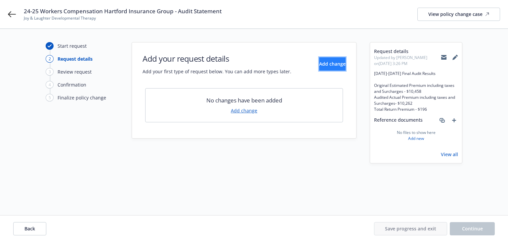
click at [319, 65] on span "Add change" at bounding box center [332, 64] width 26 height 6
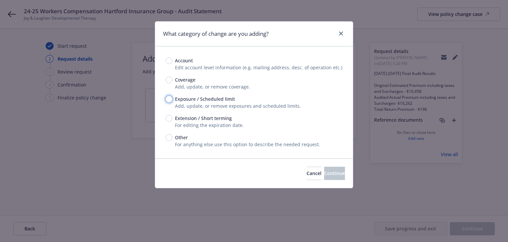
click at [169, 100] on input "Exposure / Scheduled limit" at bounding box center [169, 99] width 7 height 7
radio input "true"
click at [324, 174] on span "Continue" at bounding box center [334, 173] width 21 height 6
type textarea "x"
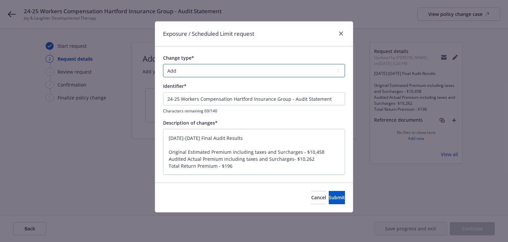
click at [202, 72] on select "Add Audit Change Remove" at bounding box center [254, 70] width 182 height 13
select select "AUDIT"
click at [163, 64] on select "Add Audit Change Remove" at bounding box center [254, 70] width 182 height 13
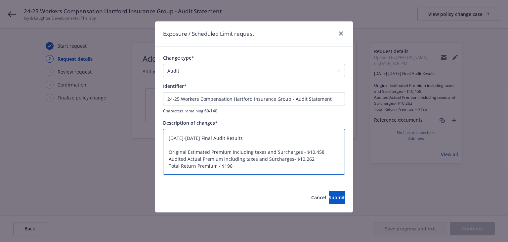
drag, startPoint x: 245, startPoint y: 138, endPoint x: 89, endPoint y: 126, distance: 156.4
click at [91, 128] on div "Exposure / Scheduled Limit request Change type* Add Audit Change Remove Identif…" at bounding box center [254, 121] width 508 height 242
type textarea "x"
type textarea "Original Estimated Premium including taxes and Surcharges - $10,458 Audited Act…"
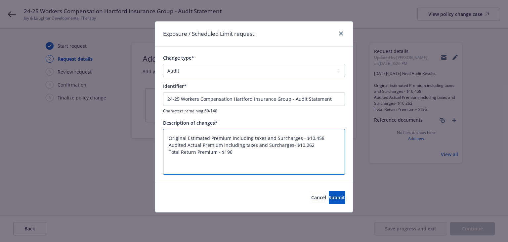
click at [169, 151] on textarea "Original Estimated Premium including taxes and Surcharges - $10,458 Audited Act…" at bounding box center [254, 152] width 182 height 46
type textarea "x"
type textarea "Original Estimated Premium including taxes and Surcharges - $10,458 Audited Act…"
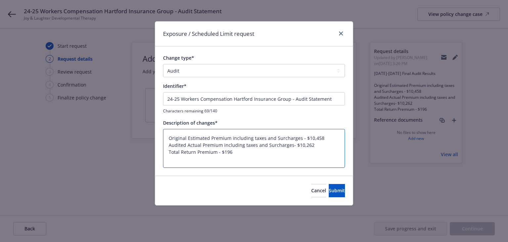
type textarea "x"
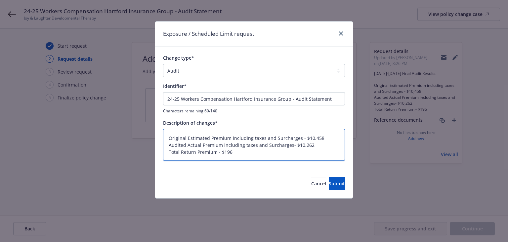
type textarea "Original Estimated Premium including taxes and Surcharges - $10,458 Audited Act…"
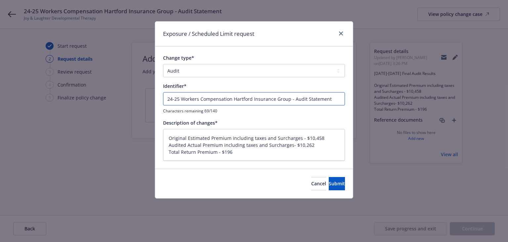
drag, startPoint x: 334, startPoint y: 98, endPoint x: 106, endPoint y: 84, distance: 228.5
click at [106, 84] on div "Exposure / Scheduled Limit request Change type* Add Audit Change Remove Identif…" at bounding box center [254, 121] width 508 height 242
paste input "024-2025 Final Audit Results"
type input "[DATE]-[DATE] Final Audit Results"
type textarea "x"
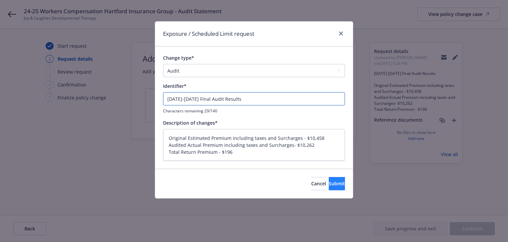
type input "[DATE]-[DATE] Final Audit Results"
click at [329, 179] on button "Submit" at bounding box center [337, 183] width 16 height 13
type textarea "x"
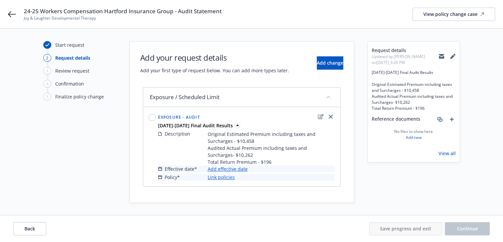
scroll to position [1, 0]
click at [227, 167] on link "Add effective date" at bounding box center [228, 168] width 40 height 7
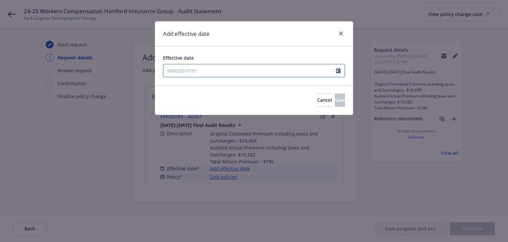
click at [222, 71] on input "Effective date" at bounding box center [250, 70] width 173 height 13
select select "9"
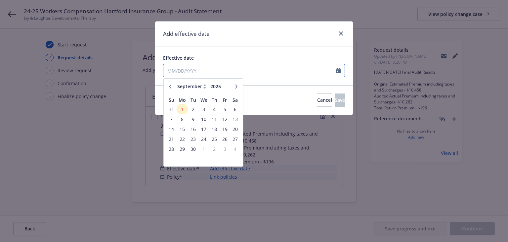
type input "9"
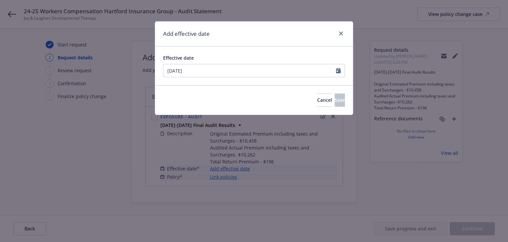
type input "[DATE]"
click at [246, 32] on div "Add effective date" at bounding box center [254, 34] width 198 height 25
click at [335, 102] on span "Save" at bounding box center [340, 100] width 10 height 6
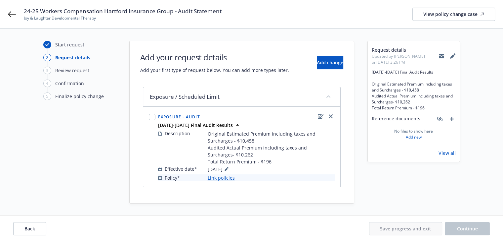
click at [221, 178] on link "Link policies" at bounding box center [221, 177] width 27 height 7
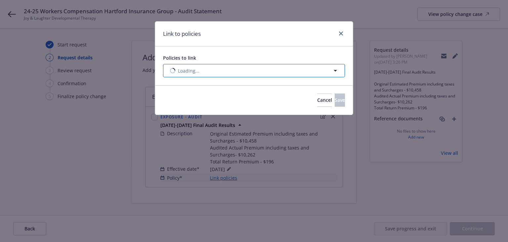
click at [242, 70] on button "Loading..." at bounding box center [254, 70] width 182 height 13
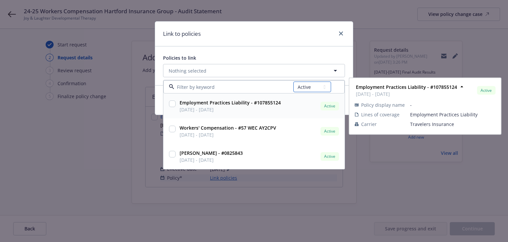
click at [305, 86] on select "All Active Upcoming Expired Cancelled" at bounding box center [313, 86] width 38 height 11
select select "EXPIRED"
click at [294, 81] on select "All Active Upcoming Expired Cancelled" at bounding box center [313, 86] width 38 height 11
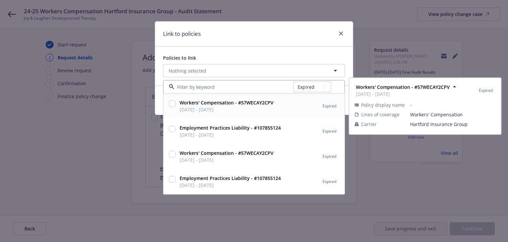
click at [263, 108] on span "[DATE] - [DATE]" at bounding box center [227, 109] width 94 height 7
checkbox input "true"
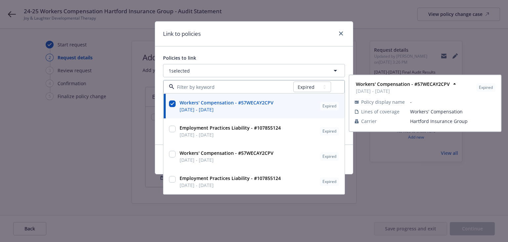
click at [285, 32] on div "Link to policies" at bounding box center [254, 34] width 198 height 25
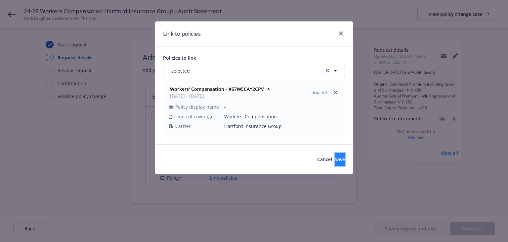
click at [335, 159] on span "Save" at bounding box center [340, 159] width 10 height 6
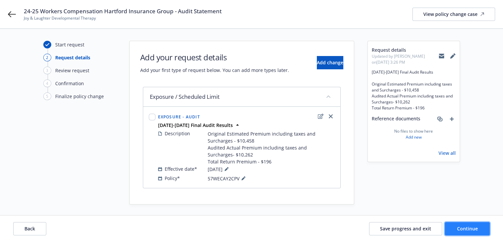
click at [453, 227] on button "Continue" at bounding box center [467, 228] width 45 height 13
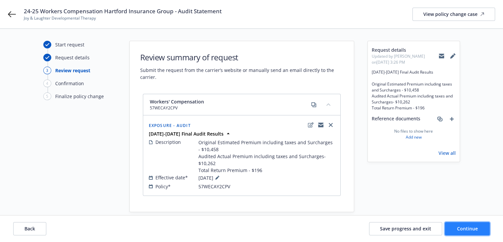
click at [452, 228] on button "Continue" at bounding box center [467, 228] width 45 height 13
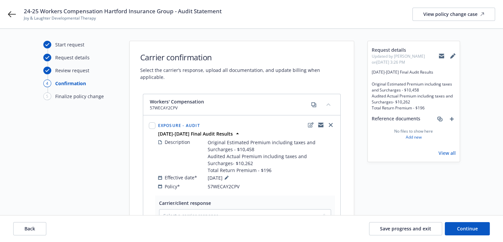
scroll to position [68, 0]
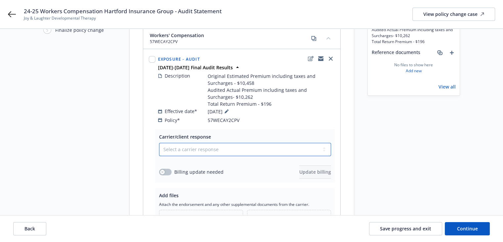
drag, startPoint x: 219, startPoint y: 142, endPoint x: 214, endPoint y: 143, distance: 4.3
click at [219, 143] on select "Select a carrier response Accepted Accepted with revision No endorsement needed…" at bounding box center [245, 149] width 172 height 13
select select "ACCEPTED"
click at [159, 143] on select "Select a carrier response Accepted Accepted with revision No endorsement needed…" at bounding box center [245, 149] width 172 height 13
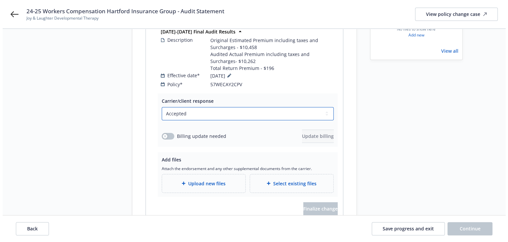
scroll to position [131, 0]
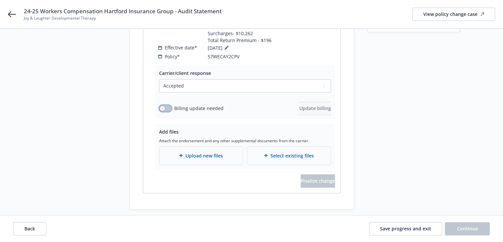
click at [163, 107] on icon "button" at bounding box center [162, 108] width 2 height 2
click at [300, 105] on span "Update billing" at bounding box center [316, 108] width 32 height 6
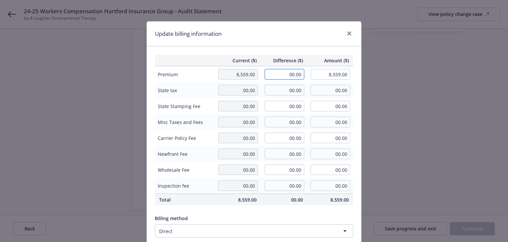
click at [284, 74] on input "00.00" at bounding box center [285, 74] width 40 height 11
type input "-196.00"
type input "8,363.00"
type input "-19.6"
click at [278, 23] on div "Update billing information" at bounding box center [254, 34] width 214 height 25
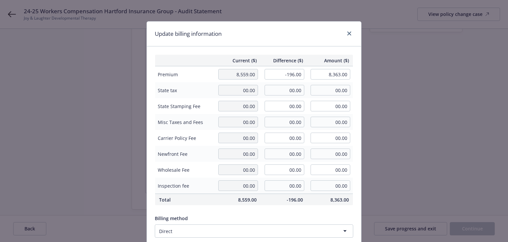
click at [273, 42] on div "Update billing information" at bounding box center [254, 34] width 214 height 25
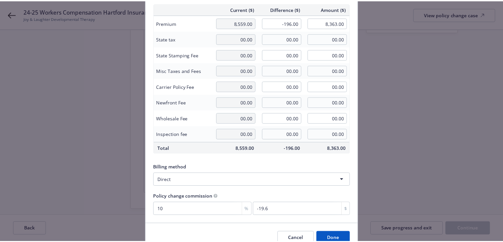
scroll to position [84, 0]
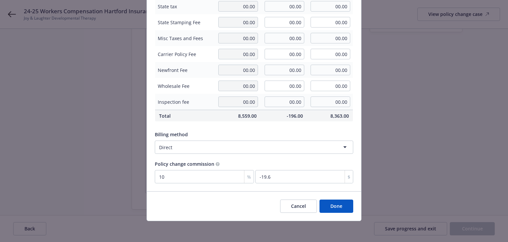
click at [328, 203] on button "Done" at bounding box center [337, 205] width 34 height 13
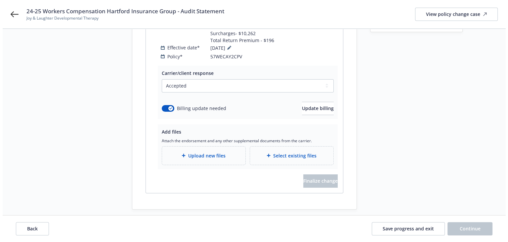
scroll to position [98, 0]
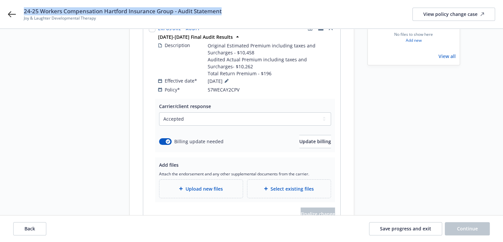
drag, startPoint x: 25, startPoint y: 12, endPoint x: 239, endPoint y: 10, distance: 214.2
click at [239, 10] on div "24-25 Workers Compensation Hartford Insurance Group - Audit Statement Joy & Lau…" at bounding box center [260, 14] width 472 height 14
copy span "24-25 Workers Compensation Hartford Insurance Group - Audit Statement"
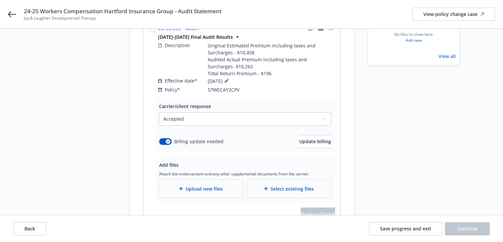
click at [192, 185] on span "Upload new files" at bounding box center [204, 188] width 37 height 7
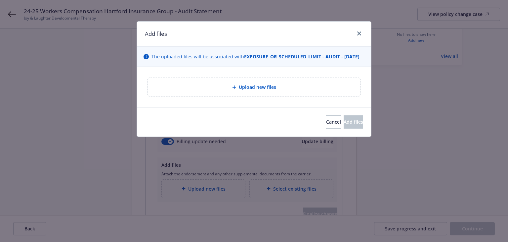
click at [229, 91] on div "Upload new files" at bounding box center [254, 87] width 202 height 8
type textarea "x"
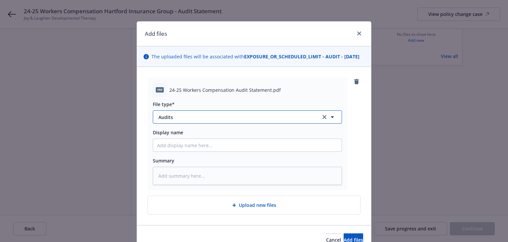
click at [219, 120] on span "Audits" at bounding box center [235, 117] width 153 height 7
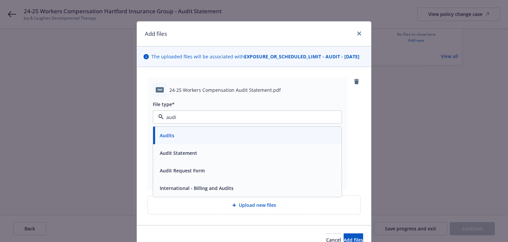
type input "audit"
click at [182, 156] on span "Audit Statement" at bounding box center [178, 152] width 37 height 7
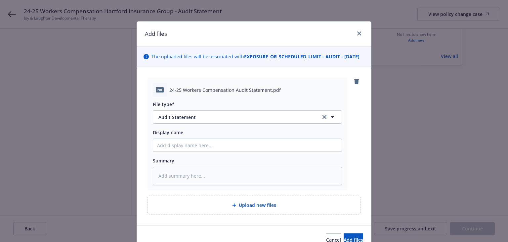
click at [352, 181] on div "pdf 24-25 Workers Compensation Audit Statement.pdf File type* Audit Statement D…" at bounding box center [254, 133] width 213 height 113
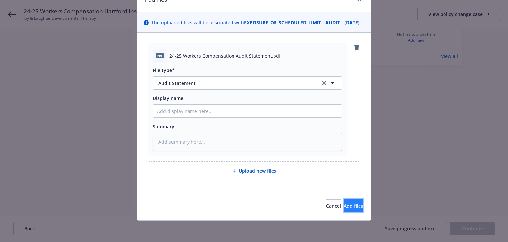
click at [350, 204] on span "Add files" at bounding box center [354, 205] width 20 height 6
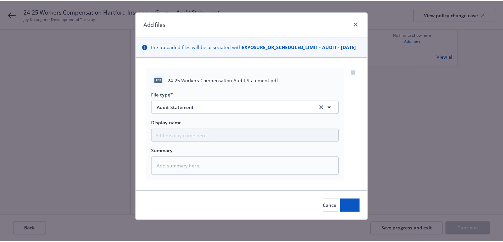
scroll to position [17, 0]
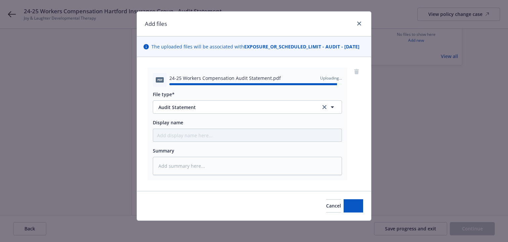
type textarea "x"
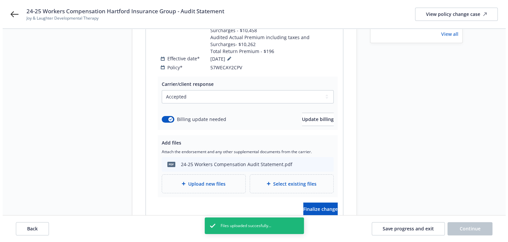
scroll to position [148, 0]
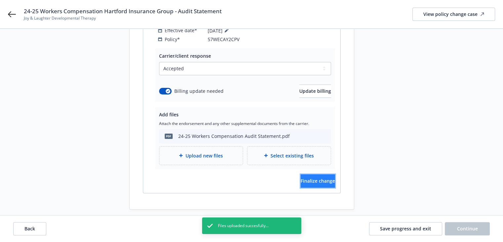
click at [313, 176] on button "Finalize change" at bounding box center [318, 180] width 34 height 13
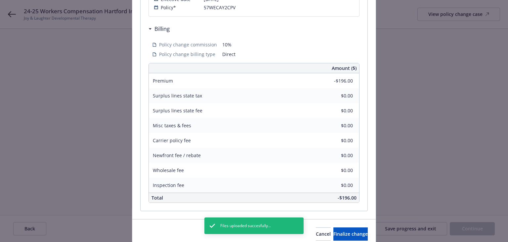
scroll to position [219, 0]
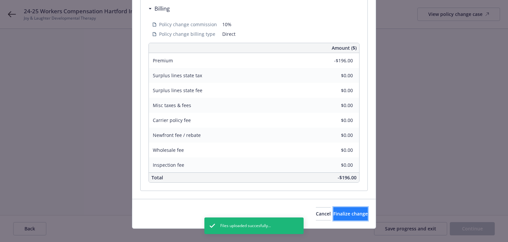
click at [334, 210] on span "Finalize change" at bounding box center [351, 213] width 34 height 6
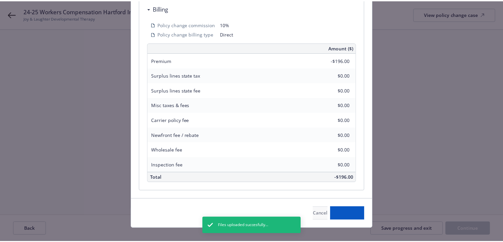
scroll to position [148, 0]
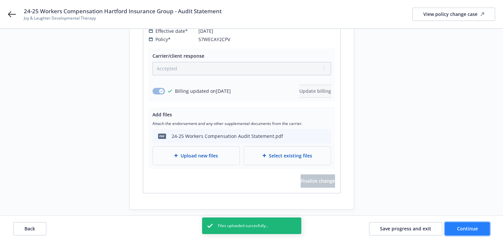
click at [466, 229] on span "Continue" at bounding box center [467, 228] width 21 height 6
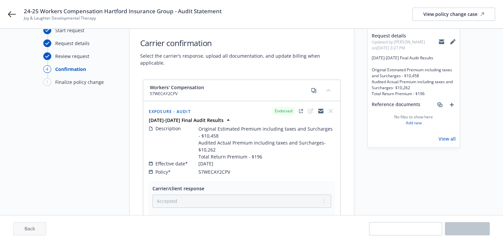
scroll to position [0, 0]
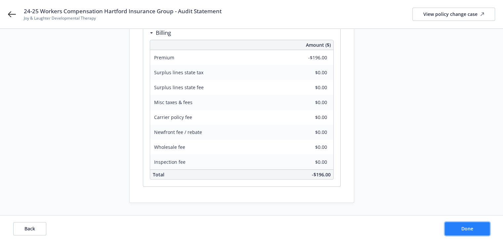
click at [470, 224] on button "Done" at bounding box center [467, 228] width 45 height 13
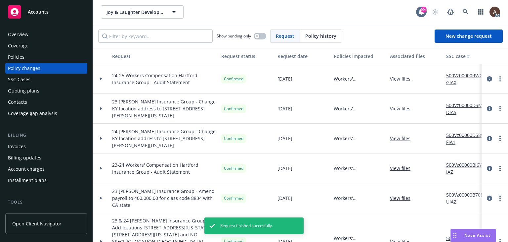
click at [102, 79] on icon at bounding box center [101, 78] width 3 height 2
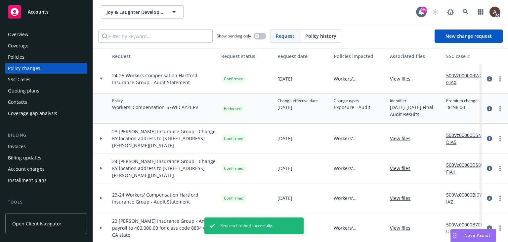
click at [458, 77] on link "500Vz00000RWGlGIAX" at bounding box center [469, 79] width 44 height 14
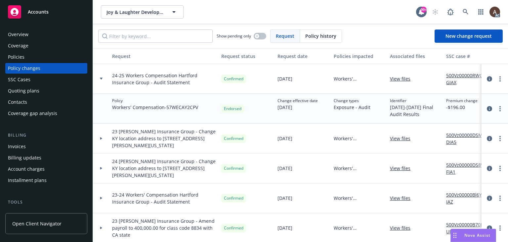
click at [34, 56] on div "Policies" at bounding box center [46, 57] width 77 height 11
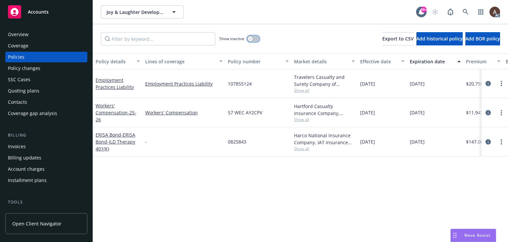
click at [251, 38] on icon "button" at bounding box center [250, 38] width 3 height 3
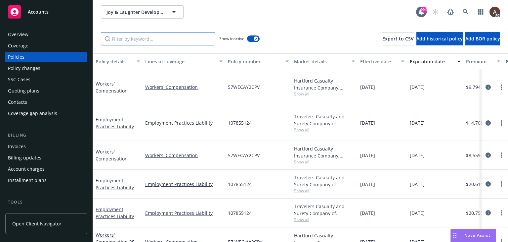
click at [183, 40] on input "Filter by keyword..." at bounding box center [158, 38] width 115 height 13
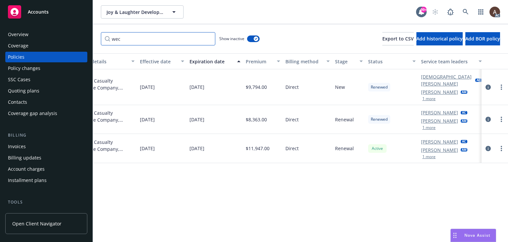
scroll to position [0, 223]
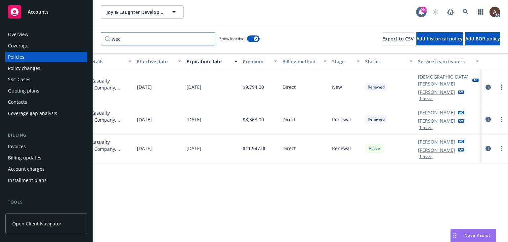
type input "wec"
click at [488, 117] on icon "circleInformation" at bounding box center [488, 119] width 5 height 5
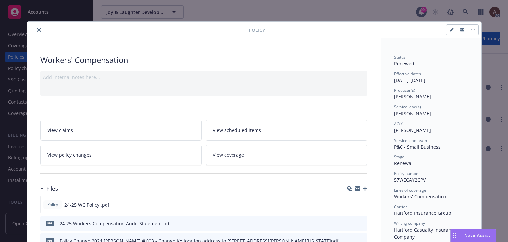
click at [111, 84] on div "Add internal notes here..." at bounding box center [203, 83] width 327 height 25
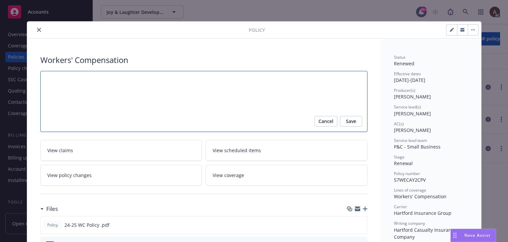
click at [61, 87] on textarea at bounding box center [203, 101] width 327 height 61
paste textarea "Original Estimated Premium including taxes and Surcharges - $10,458 Audited Act…"
type textarea "x"
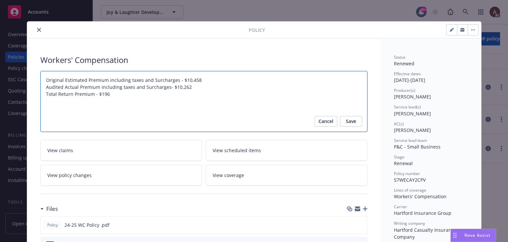
type textarea "Original Estimated Premium including taxes and Surcharges - $10,458 Audited Act…"
click at [46, 84] on textarea "Original Estimated Premium including taxes and Surcharges - $10,458 Audited Act…" at bounding box center [203, 101] width 327 height 61
click at [43, 79] on textarea "Original Estimated Premium including taxes and Surcharges - $10,458 Audited Act…" at bounding box center [203, 101] width 327 height 61
paste textarea "Audit Complete: Summary:"
type textarea "x"
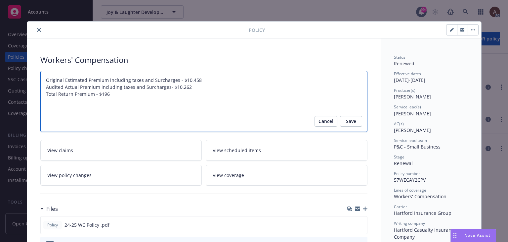
type textarea "Audit Complete: Summary:Original Estimated Premium including taxes and Surcharg…"
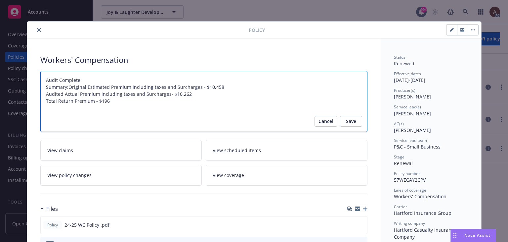
type textarea "x"
type textarea "Audit Complete: Summary: Original Estimated Premium including taxes and Surchar…"
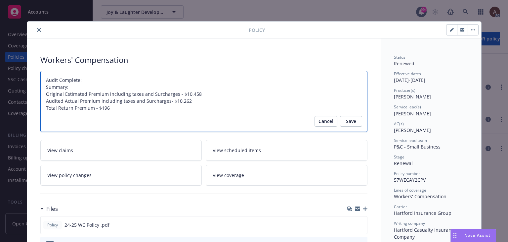
click at [90, 79] on textarea "Audit Complete: Summary: Original Estimated Premium including taxes and Surchar…" at bounding box center [203, 101] width 327 height 61
type textarea "x"
type textarea "Audit Complete: 9 Summary: Original Estimated Premium including taxes and Surch…"
type textarea "x"
type textarea "Audit Complete: 9/ Summary: Original Estimated Premium including taxes and Surc…"
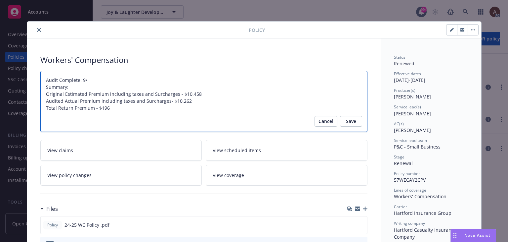
type textarea "x"
type textarea "Audit Complete: 9/1 Summary: Original Estimated Premium including taxes and Sur…"
type textarea "x"
type textarea "Audit Complete: 9/1/ Summary: Original Estimated Premium including taxes and Su…"
type textarea "x"
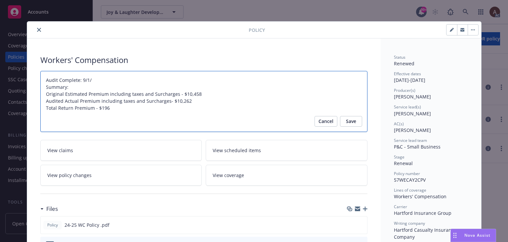
type textarea "Audit Complete: 9/1/2 Summary: Original Estimated Premium including taxes and S…"
type textarea "x"
type textarea "Audit Complete: [DATE] Summary: Original Estimated Premium including taxes and …"
type textarea "x"
type textarea "Audit Complete: 9/1/202 Summary: Original Estimated Premium including taxes and…"
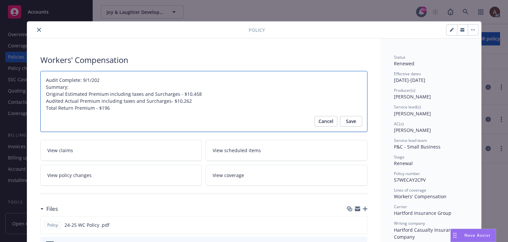
type textarea "x"
click at [350, 114] on textarea "Audit Complete: [DATE] Summary: Original Estimated Premium including taxes and …" at bounding box center [203, 101] width 327 height 61
type textarea "Audit Complete: [DATE] Summary: Original Estimated Premium including taxes and …"
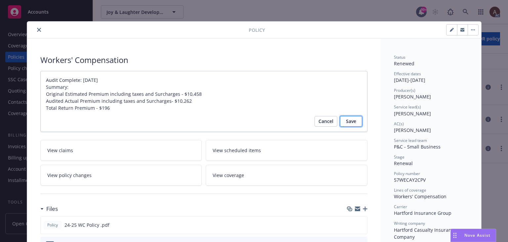
click at [350, 119] on span "Save" at bounding box center [351, 121] width 10 height 11
type textarea "x"
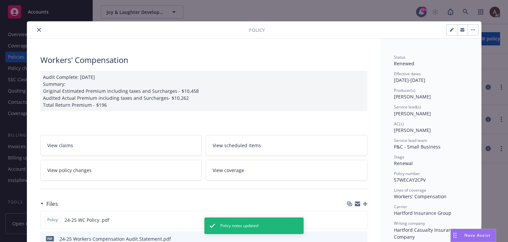
click at [37, 31] on icon "close" at bounding box center [39, 30] width 4 height 4
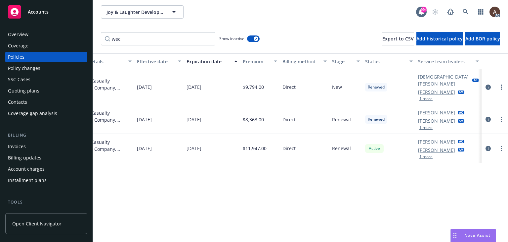
click at [192, 188] on div "Policy details Lines of coverage Policy number Market details Effective date Ex…" at bounding box center [300, 147] width 415 height 188
click at [18, 37] on div "Overview" at bounding box center [18, 34] width 21 height 11
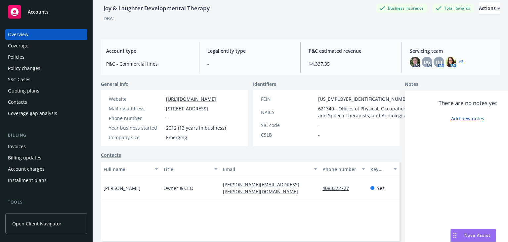
scroll to position [66, 0]
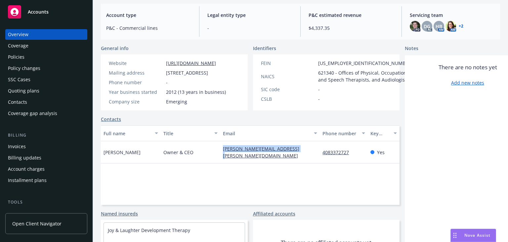
drag, startPoint x: 204, startPoint y: 164, endPoint x: 275, endPoint y: 164, distance: 70.8
click at [275, 163] on div "[PERSON_NAME] Owner & CEO [PERSON_NAME][EMAIL_ADDRESS][PERSON_NAME][DOMAIN_NAME…" at bounding box center [250, 152] width 299 height 22
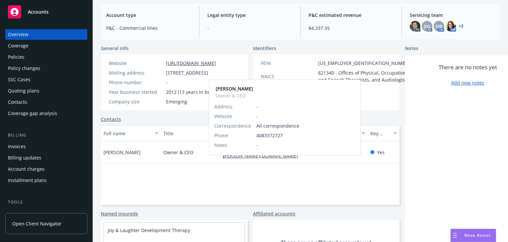
copy div "[PERSON_NAME][EMAIL_ADDRESS][PERSON_NAME][DOMAIN_NAME]"
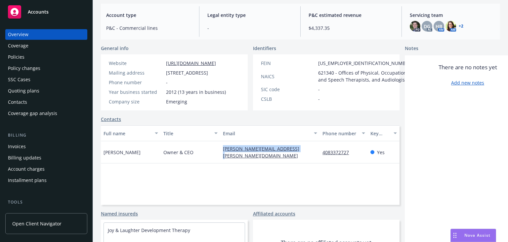
click at [32, 56] on div "Policies" at bounding box center [46, 57] width 77 height 11
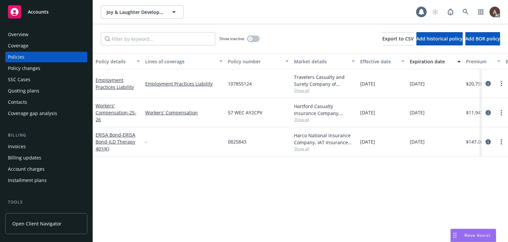
click at [42, 69] on div "Policy changes" at bounding box center [46, 68] width 77 height 11
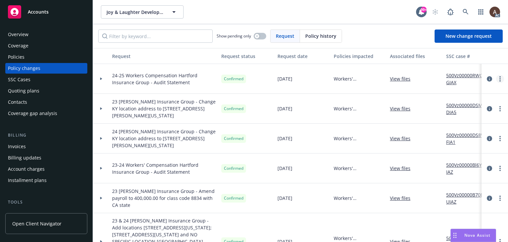
click at [497, 77] on link "more" at bounding box center [501, 79] width 8 height 8
click at [427, 94] on link "Copy logging email" at bounding box center [443, 92] width 114 height 13
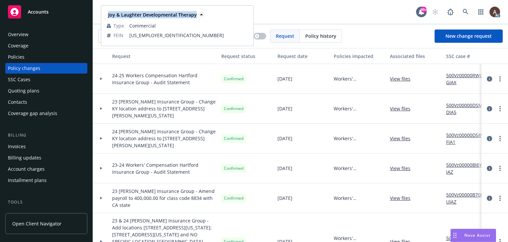
drag, startPoint x: 106, startPoint y: 15, endPoint x: 195, endPoint y: 17, distance: 88.7
click at [195, 17] on div "Joy & Laughter Developmental Therapy" at bounding box center [152, 15] width 93 height 10
copy strong "Joy & Laughter Developmental Therapy"
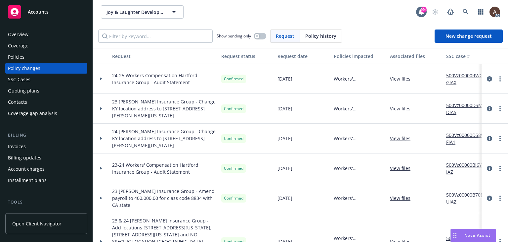
click at [34, 57] on div "Policies" at bounding box center [46, 57] width 77 height 11
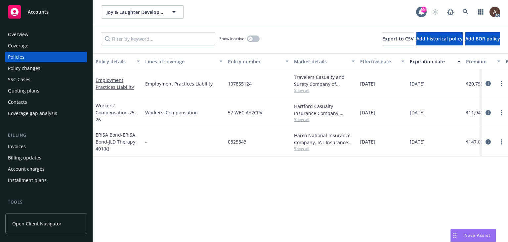
scroll to position [0, 223]
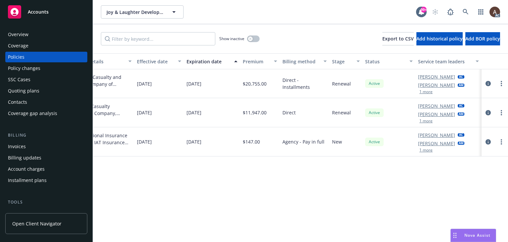
click at [27, 36] on div "Overview" at bounding box center [18, 34] width 21 height 11
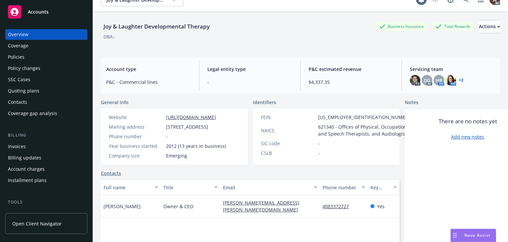
scroll to position [66, 0]
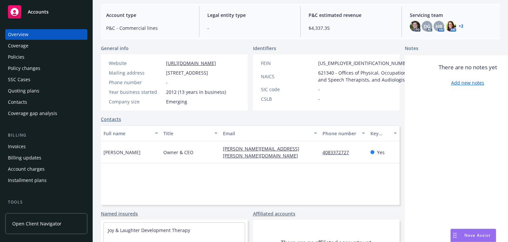
click at [111, 156] on span "[PERSON_NAME]" at bounding box center [122, 152] width 37 height 7
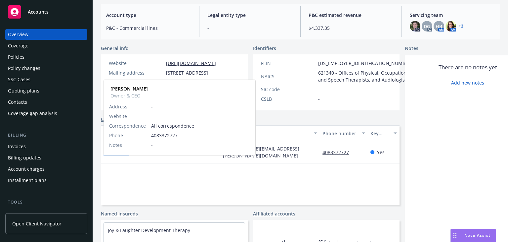
copy span "[PERSON_NAME]"
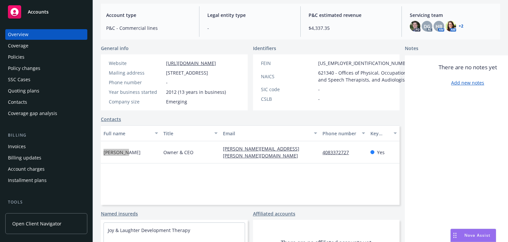
scroll to position [0, 0]
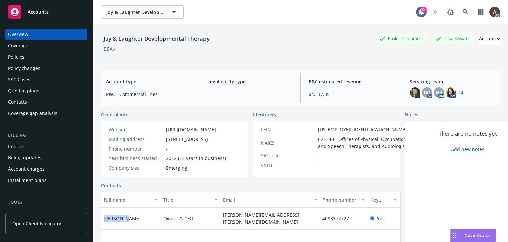
drag, startPoint x: 38, startPoint y: 54, endPoint x: 8, endPoint y: 55, distance: 29.5
click at [38, 54] on div "Policies" at bounding box center [46, 57] width 77 height 11
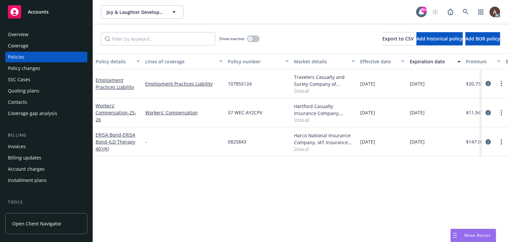
scroll to position [0, 223]
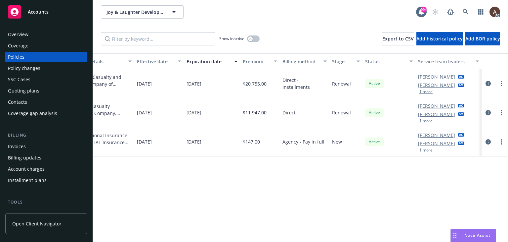
click at [335, 195] on div "Policy details Lines of coverage Policy number Market details Effective date Ex…" at bounding box center [300, 147] width 415 height 188
click at [193, 180] on div "Policy details Lines of coverage Policy number Market details Effective date Ex…" at bounding box center [300, 147] width 415 height 188
click at [240, 180] on div "Policy details Lines of coverage Policy number Market details Effective date Ex…" at bounding box center [300, 147] width 415 height 188
